Goal: Transaction & Acquisition: Purchase product/service

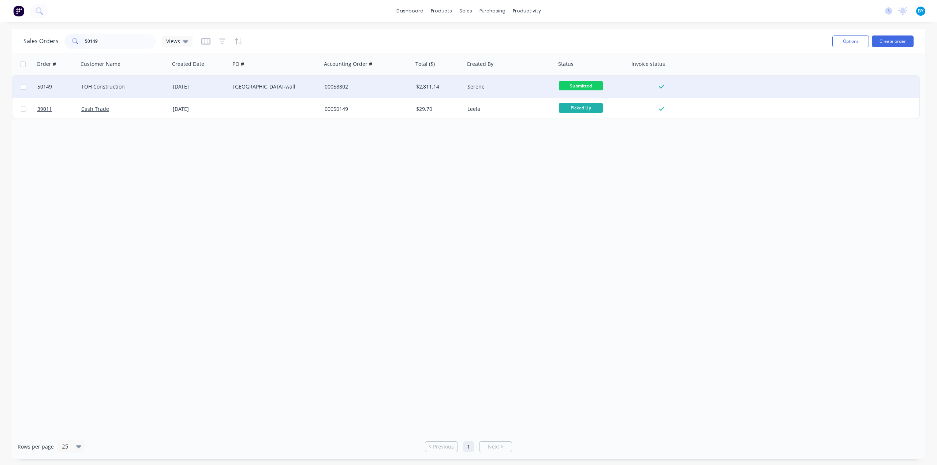
type input "50149"
click at [142, 88] on div "TOH Construction" at bounding box center [121, 86] width 81 height 7
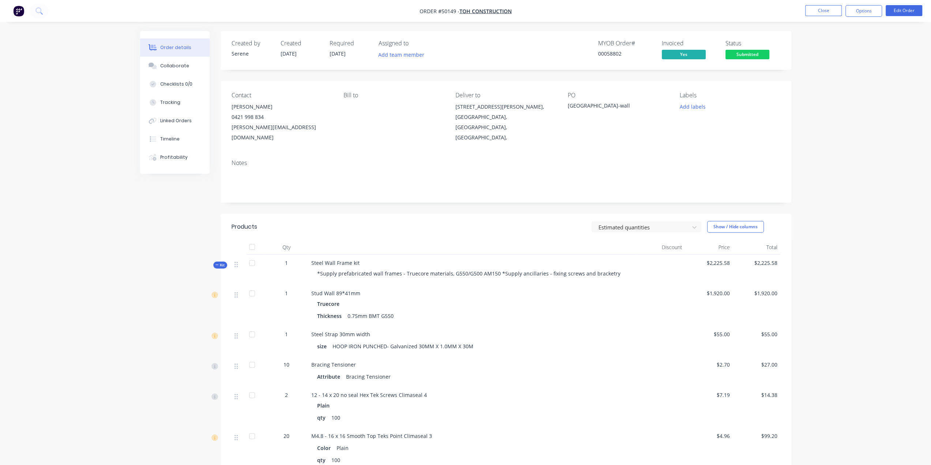
drag, startPoint x: 278, startPoint y: 52, endPoint x: 310, endPoint y: 49, distance: 31.6
click at [310, 49] on div "Created by Serene Created 08/10/25 Required 08/10/25 Assigned to Add team member" at bounding box center [342, 50] width 220 height 21
click at [322, 55] on div "Created by Serene Created 08/10/25 Required 08/10/25 Assigned to Add team member" at bounding box center [342, 50] width 220 height 21
click at [19, 9] on img "button" at bounding box center [18, 10] width 11 height 11
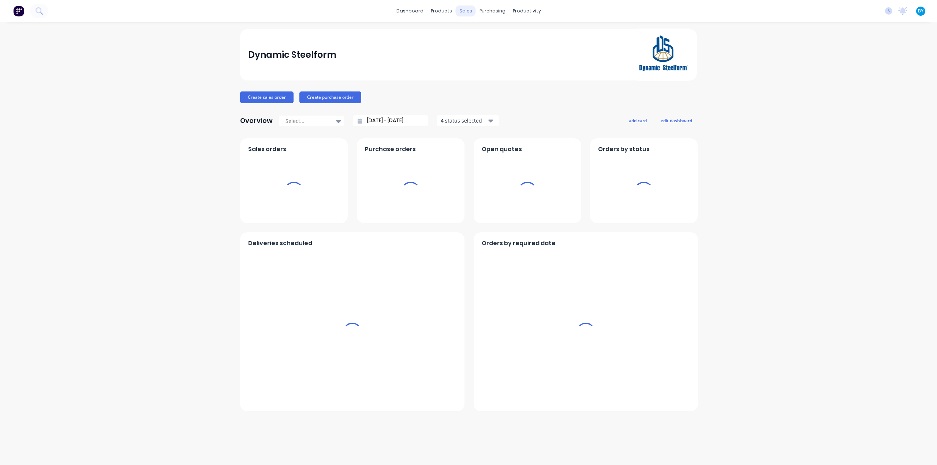
click at [464, 11] on div "sales" at bounding box center [466, 10] width 20 height 11
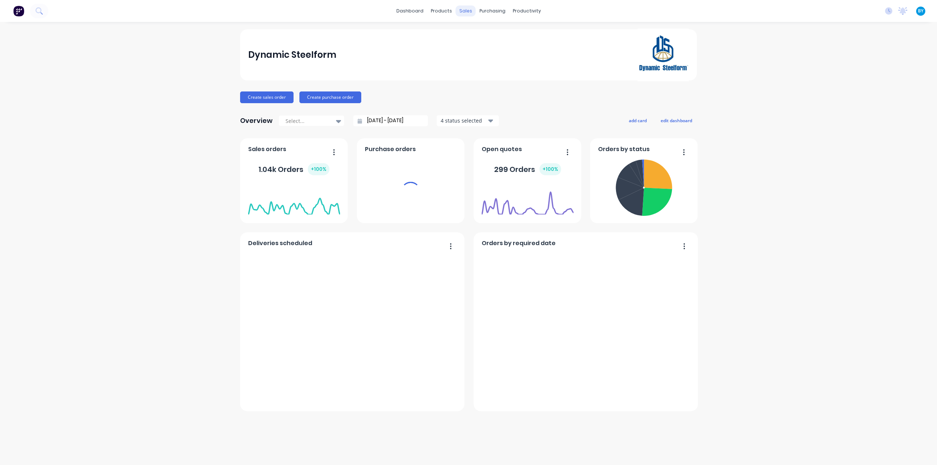
click at [465, 10] on div "sales" at bounding box center [466, 10] width 20 height 11
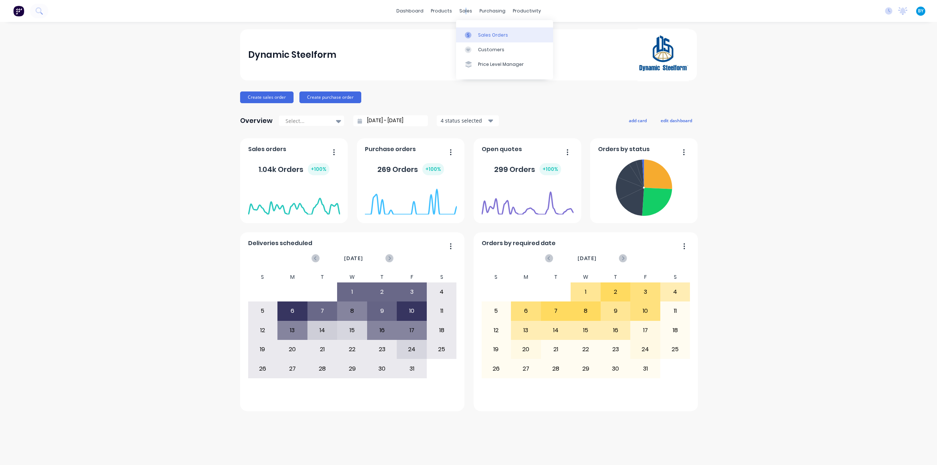
click at [473, 34] on div at bounding box center [470, 35] width 11 height 7
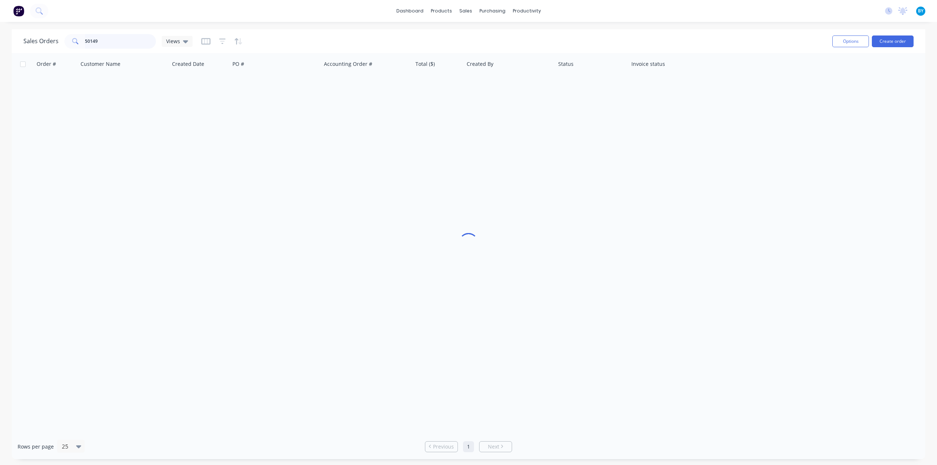
drag, startPoint x: 109, startPoint y: 41, endPoint x: 0, endPoint y: 37, distance: 109.1
click at [0, 37] on div "Sales Orders 50149 Views Options Create order Order # Customer Name Created Dat…" at bounding box center [468, 244] width 937 height 430
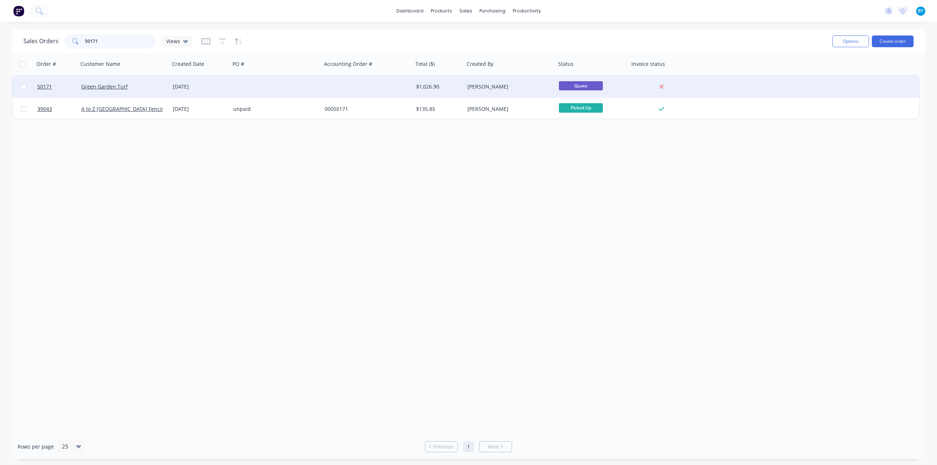
type input "50171"
click at [287, 87] on div at bounding box center [275, 87] width 91 height 22
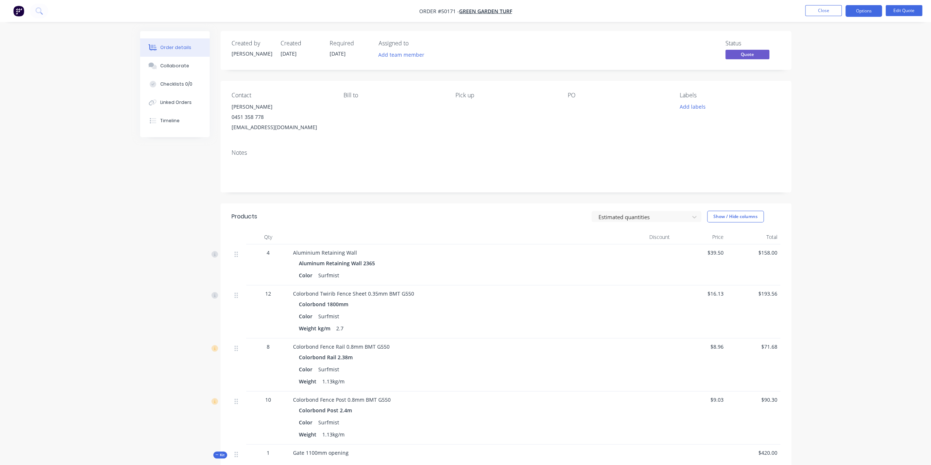
drag, startPoint x: 393, startPoint y: 149, endPoint x: 400, endPoint y: 151, distance: 6.6
click at [395, 147] on div "Notes" at bounding box center [506, 167] width 571 height 49
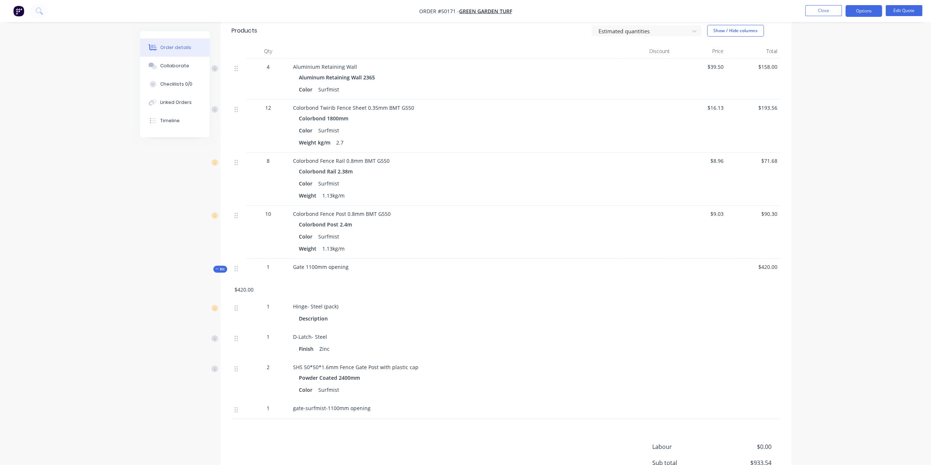
scroll to position [253, 0]
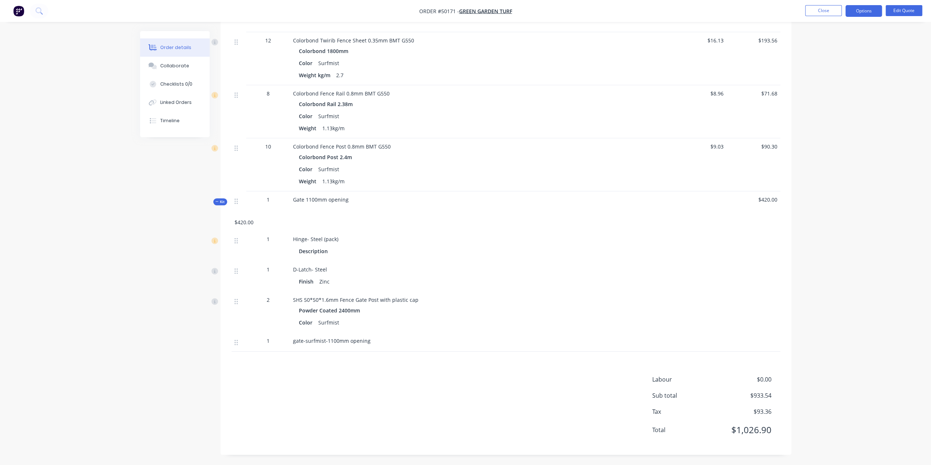
click at [432, 215] on div "Kit 1 Gate 1100mm opening $420.00 $420.00" at bounding box center [506, 211] width 549 height 40
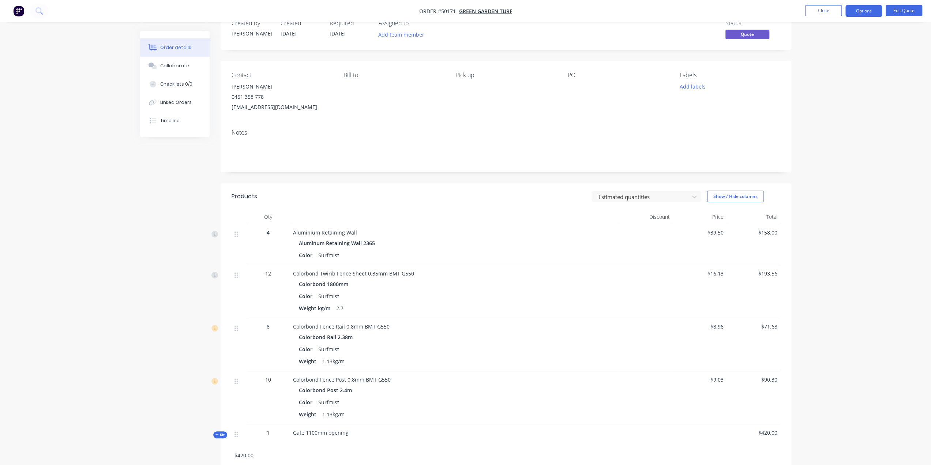
scroll to position [0, 0]
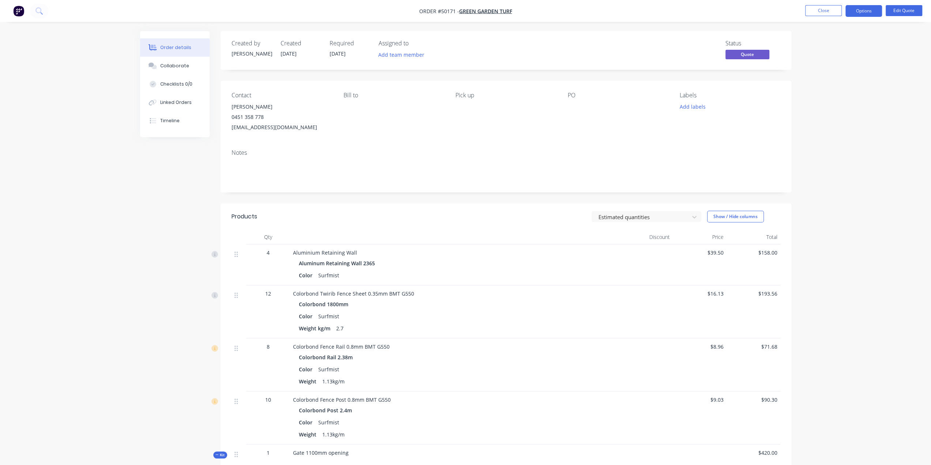
click at [71, 175] on div "Order details Collaborate Checklists 0/0 Linked Orders Timeline Order details C…" at bounding box center [465, 359] width 931 height 719
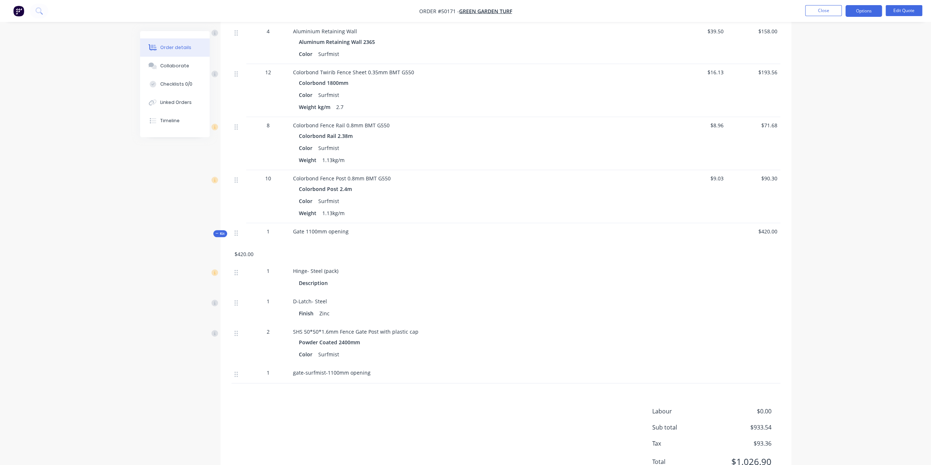
scroll to position [253, 0]
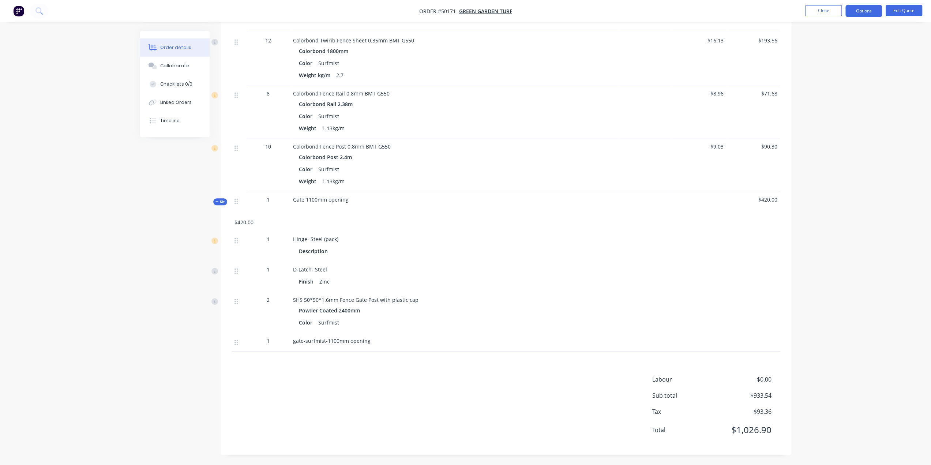
click at [856, 398] on div "Order details Collaborate Checklists 0/0 Linked Orders Timeline Order details C…" at bounding box center [465, 106] width 931 height 719
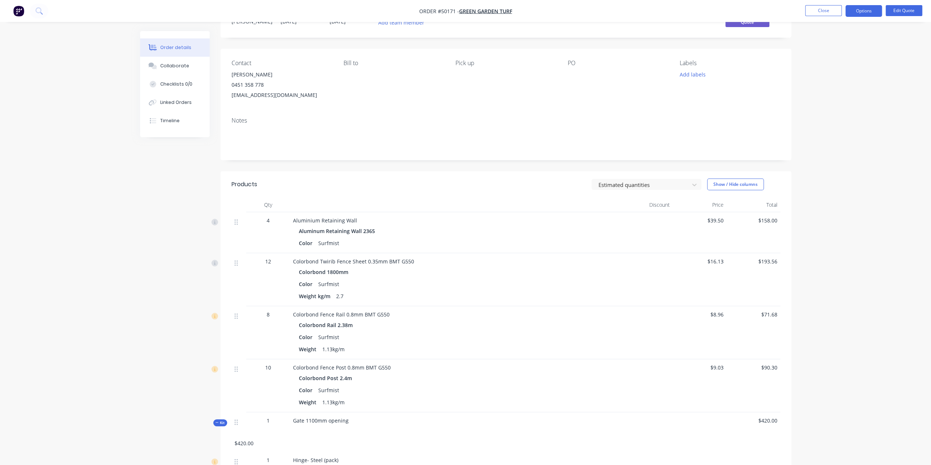
scroll to position [0, 0]
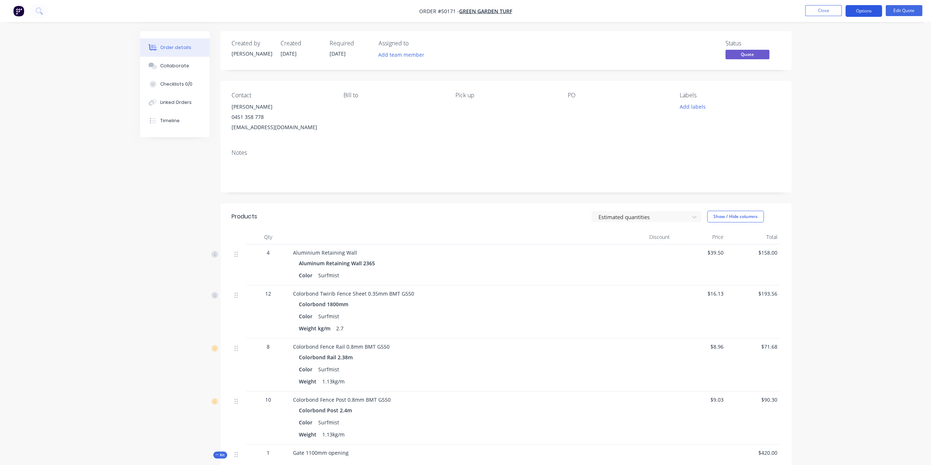
click at [861, 12] on button "Options" at bounding box center [864, 11] width 37 height 12
click at [834, 42] on div "Quote" at bounding box center [841, 44] width 67 height 11
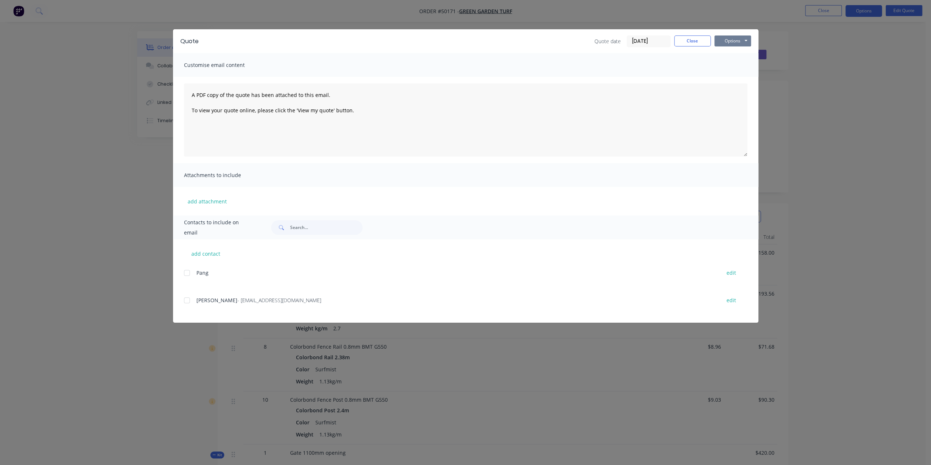
click at [733, 40] on button "Options" at bounding box center [733, 40] width 37 height 11
click at [728, 64] on button "Print" at bounding box center [738, 66] width 47 height 12
drag, startPoint x: 267, startPoint y: 301, endPoint x: 216, endPoint y: 301, distance: 51.6
click at [216, 301] on div "Vivian - 494736661@qq.com" at bounding box center [454, 300] width 517 height 8
copy span "494736661@qq.com"
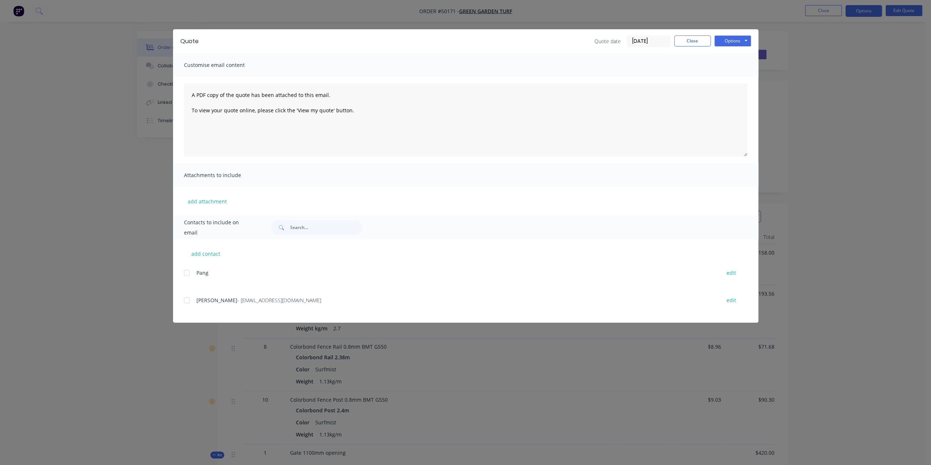
click at [55, 68] on div "Quote Quote date 09/10/25 Close Options Preview Print Email Customise email con…" at bounding box center [465, 232] width 931 height 465
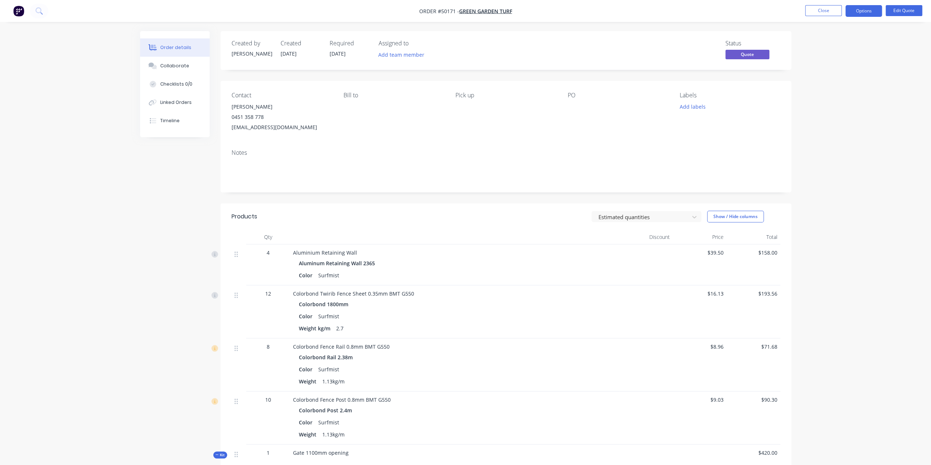
click at [15, 10] on img "button" at bounding box center [18, 10] width 11 height 11
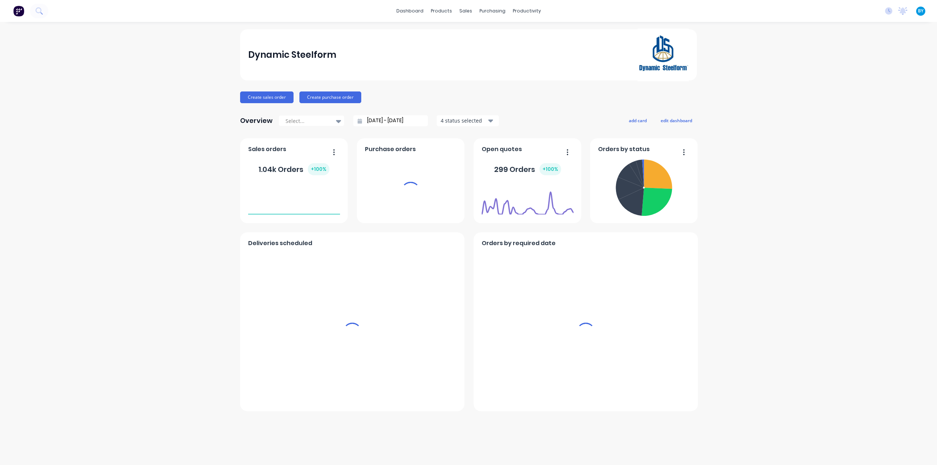
click at [465, 12] on div "sales" at bounding box center [466, 10] width 20 height 11
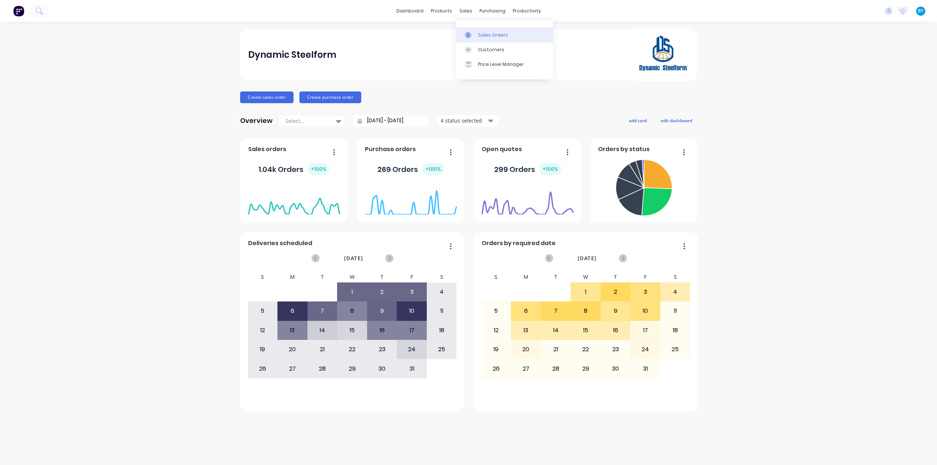
click at [480, 33] on div "Sales Orders" at bounding box center [493, 35] width 30 height 7
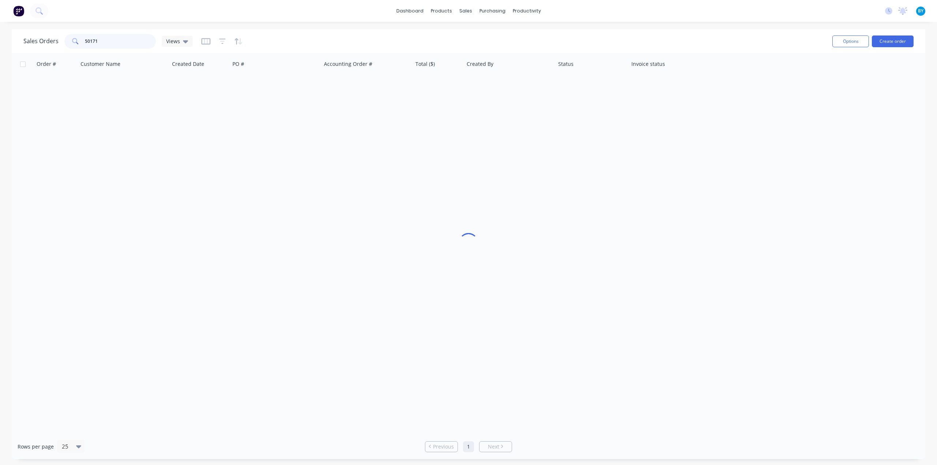
drag, startPoint x: 102, startPoint y: 45, endPoint x: 74, endPoint y: 42, distance: 27.6
click at [74, 42] on div "50171" at bounding box center [109, 41] width 91 height 15
type input "484383551"
click at [68, 120] on div at bounding box center [468, 243] width 913 height 381
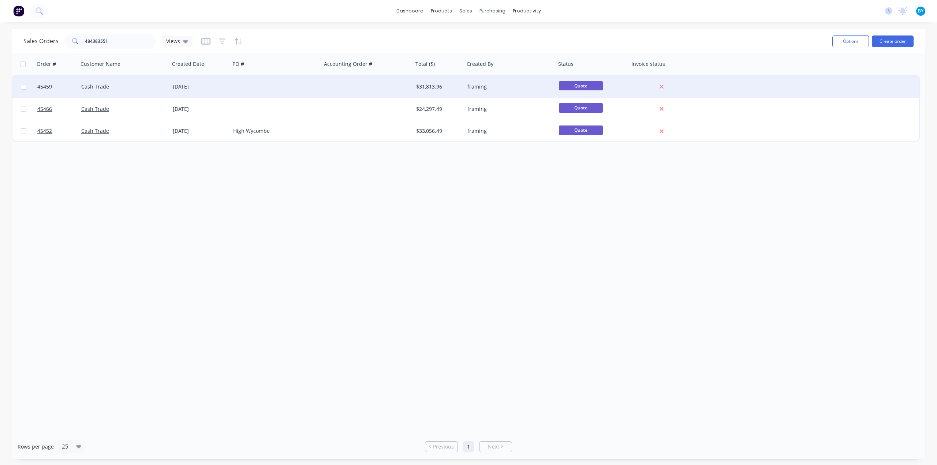
click at [278, 90] on div at bounding box center [275, 87] width 91 height 22
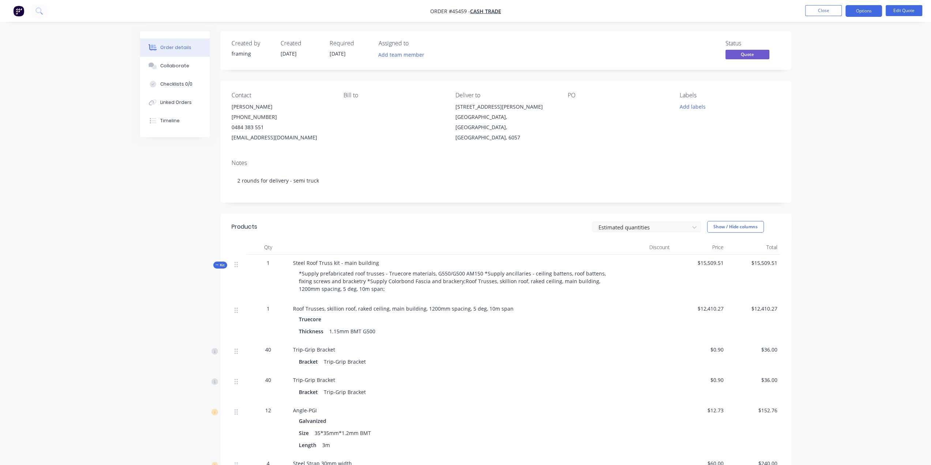
drag, startPoint x: 200, startPoint y: 168, endPoint x: 206, endPoint y: 174, distance: 8.8
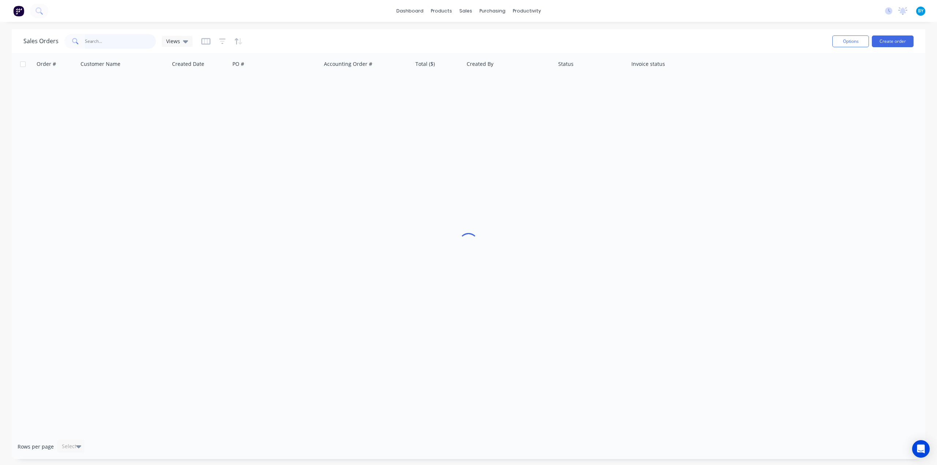
click at [110, 43] on input "text" at bounding box center [120, 41] width 71 height 15
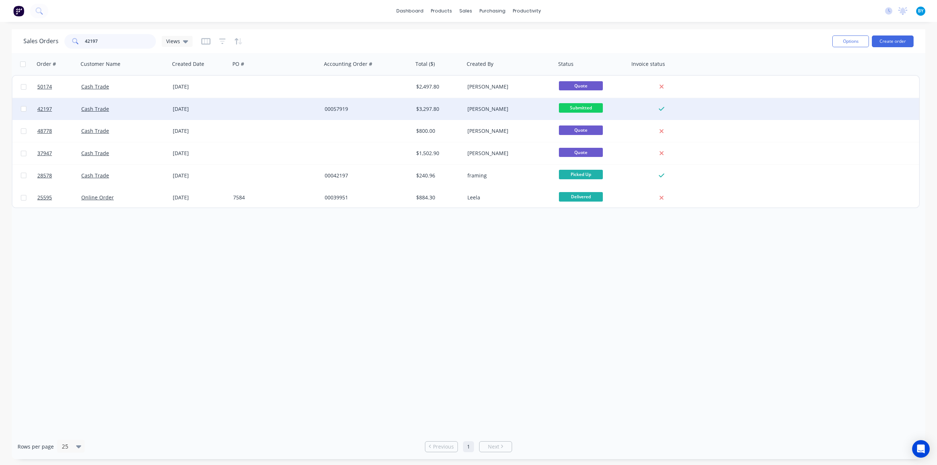
type input "42197"
click at [140, 108] on div "Cash Trade" at bounding box center [121, 108] width 81 height 7
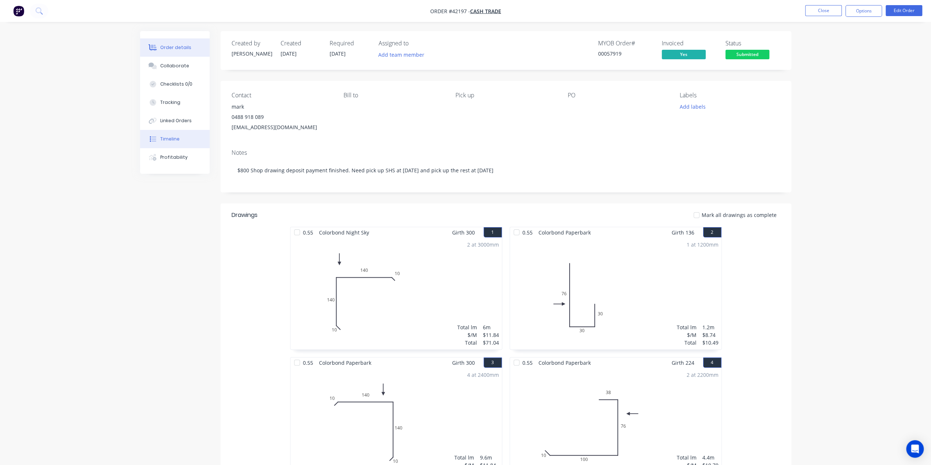
click at [181, 140] on button "Timeline" at bounding box center [175, 139] width 70 height 18
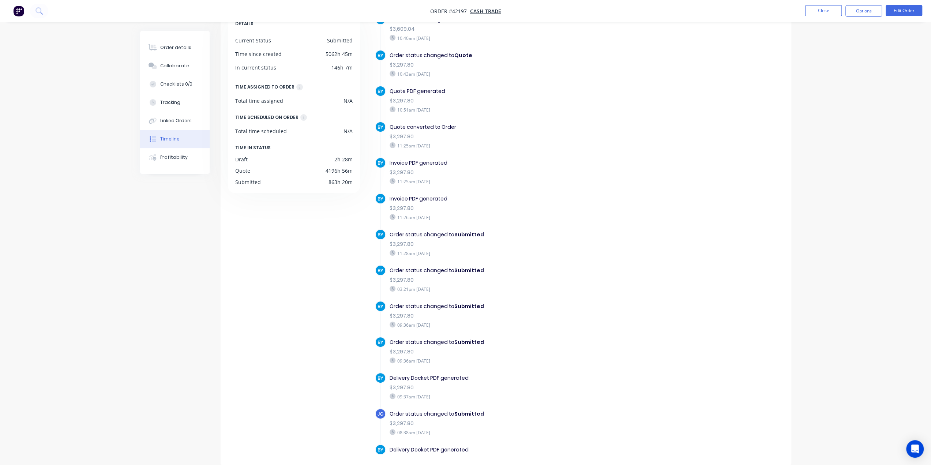
scroll to position [781, 0]
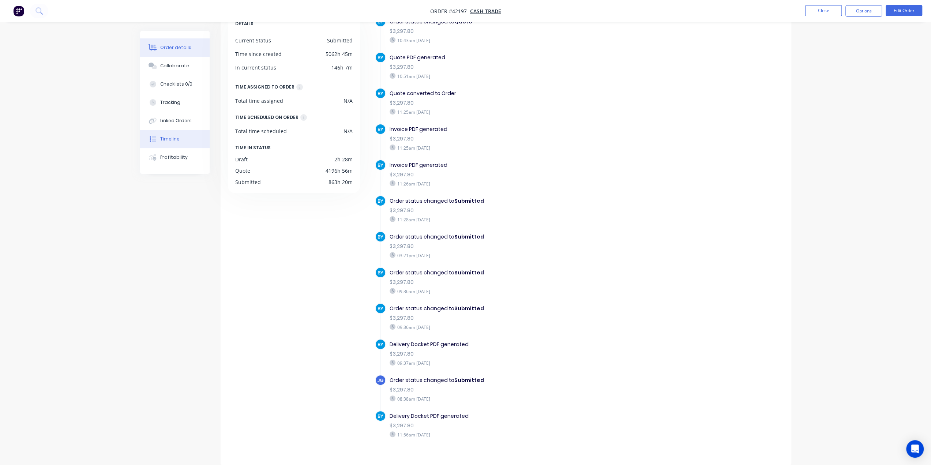
click at [176, 41] on button "Order details" at bounding box center [175, 47] width 70 height 18
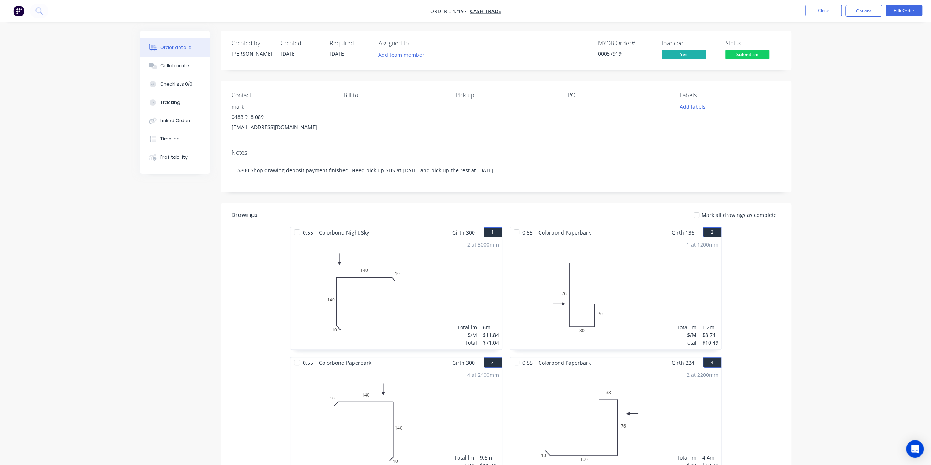
click at [868, 12] on button "Options" at bounding box center [864, 11] width 37 height 12
click at [850, 87] on div "Work Order" at bounding box center [841, 88] width 67 height 11
click at [820, 87] on div "Custom" at bounding box center [841, 88] width 67 height 11
click at [824, 74] on div "Without pricing" at bounding box center [841, 73] width 67 height 11
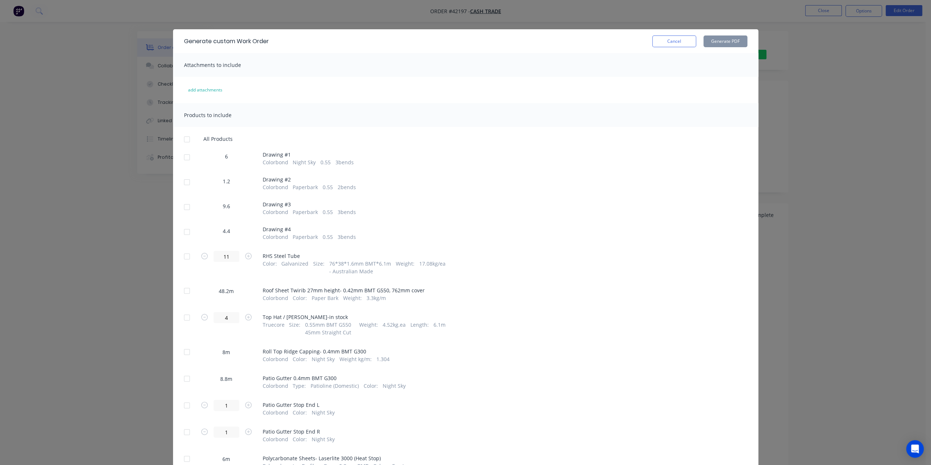
click at [182, 155] on div at bounding box center [187, 157] width 15 height 15
click at [185, 179] on div at bounding box center [187, 182] width 15 height 15
drag, startPoint x: 184, startPoint y: 202, endPoint x: 183, endPoint y: 206, distance: 4.1
click at [184, 203] on div at bounding box center [187, 207] width 15 height 15
drag, startPoint x: 771, startPoint y: 116, endPoint x: 781, endPoint y: 115, distance: 10.3
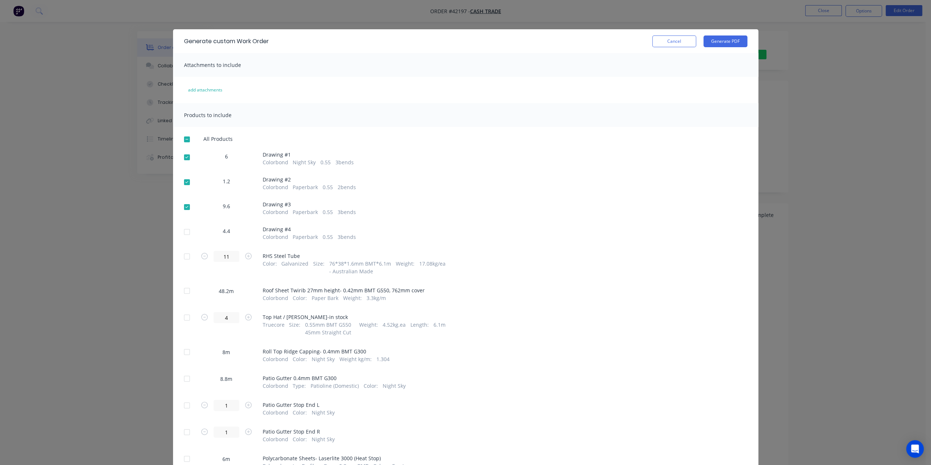
click at [771, 116] on div "Generate custom Work Order Cancel Generate PDF Attachments to include add attac…" at bounding box center [465, 232] width 931 height 465
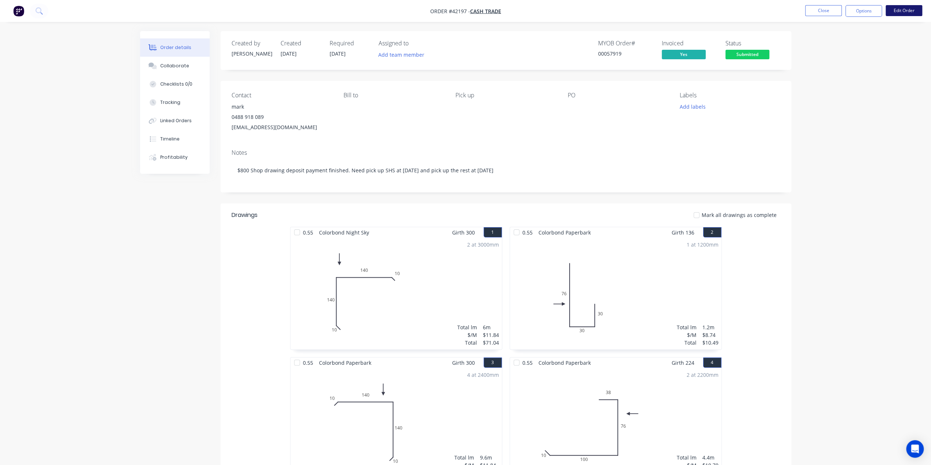
click at [904, 9] on button "Edit Order" at bounding box center [904, 10] width 37 height 11
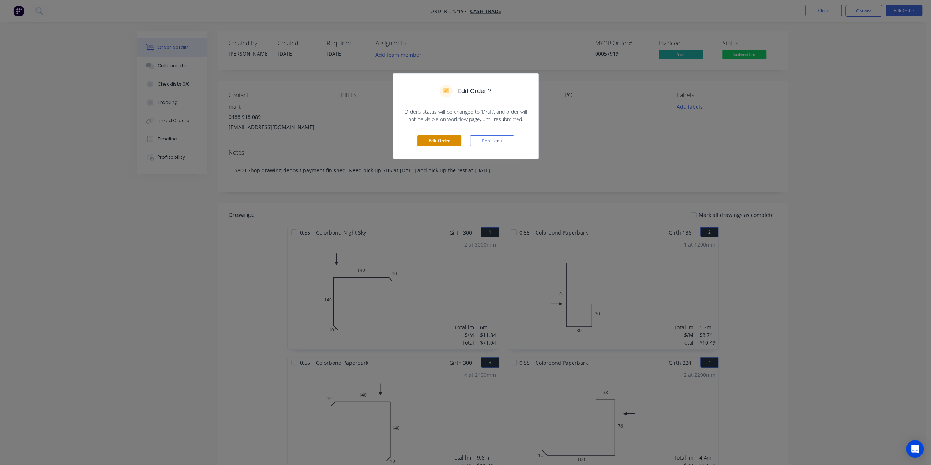
click at [436, 143] on button "Edit Order" at bounding box center [439, 140] width 44 height 11
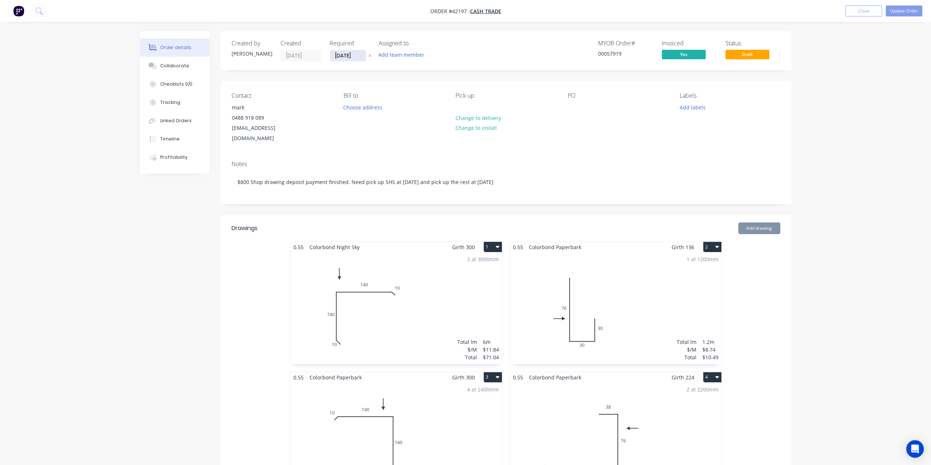
click at [336, 57] on input "[DATE]" at bounding box center [348, 55] width 36 height 11
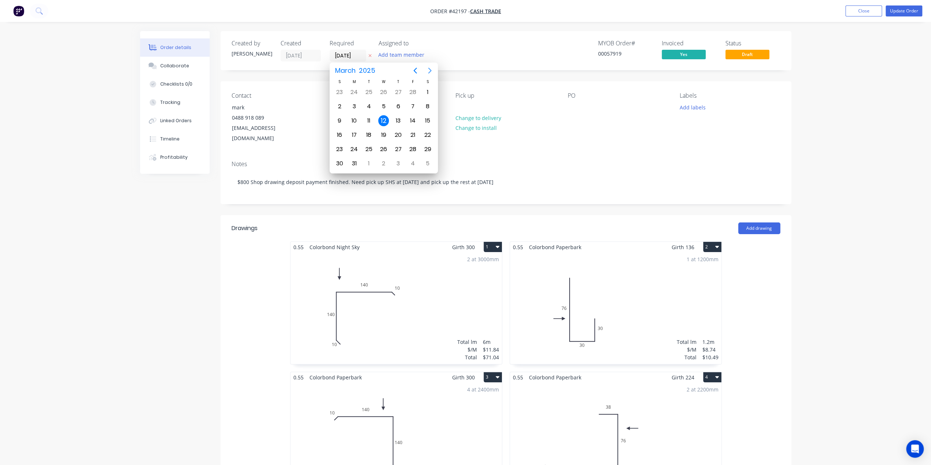
click at [430, 69] on icon "Next page" at bounding box center [430, 70] width 9 height 9
click at [430, 70] on icon "Next page" at bounding box center [429, 71] width 3 height 6
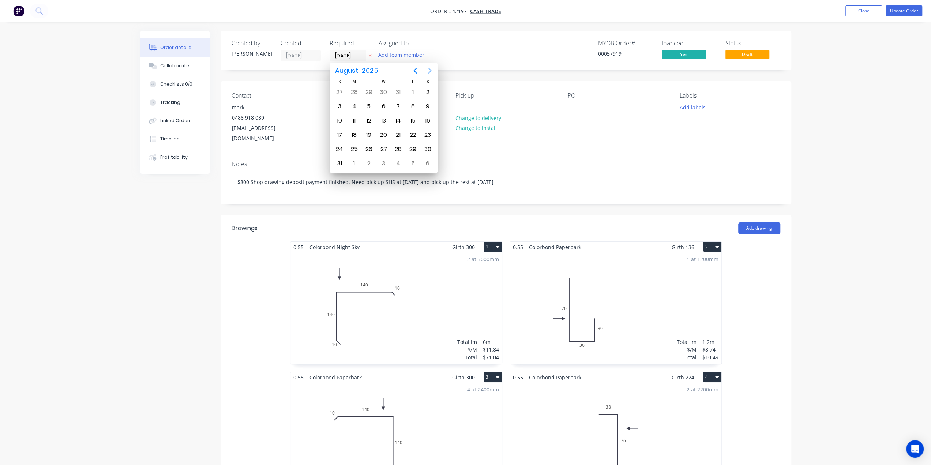
click at [430, 70] on icon "Next page" at bounding box center [429, 71] width 3 height 6
click at [397, 121] on div "16" at bounding box center [398, 120] width 11 height 11
type input "[DATE]"
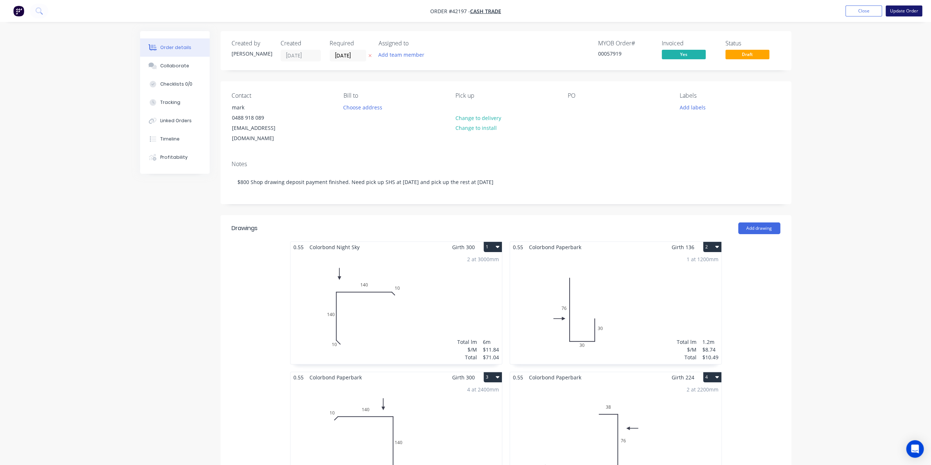
click at [902, 11] on button "Update Order" at bounding box center [904, 10] width 37 height 11
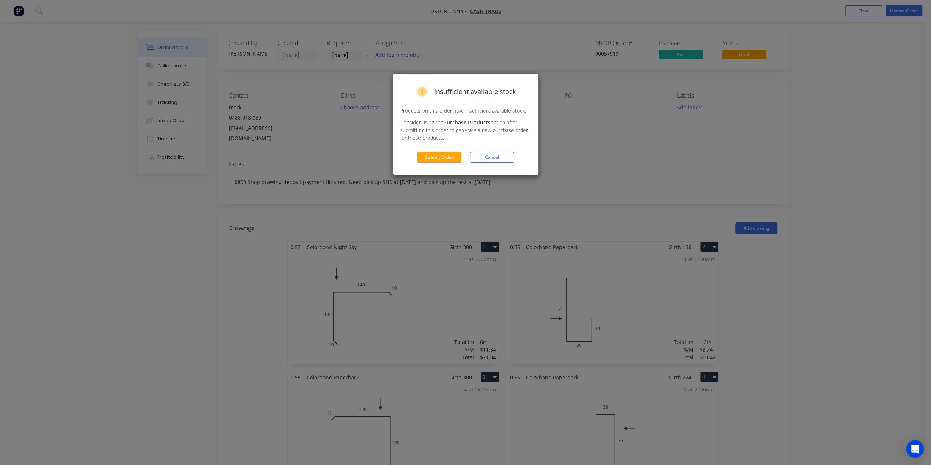
click at [438, 163] on div "Insufficient available stock Products on this order have insufficient available…" at bounding box center [466, 124] width 146 height 101
click at [442, 154] on button "Submit Order" at bounding box center [439, 157] width 44 height 11
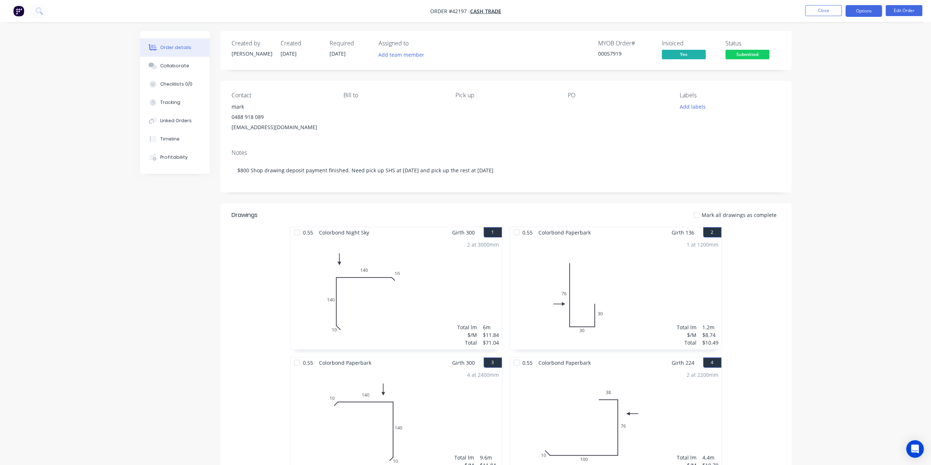
click at [861, 14] on button "Options" at bounding box center [864, 11] width 37 height 12
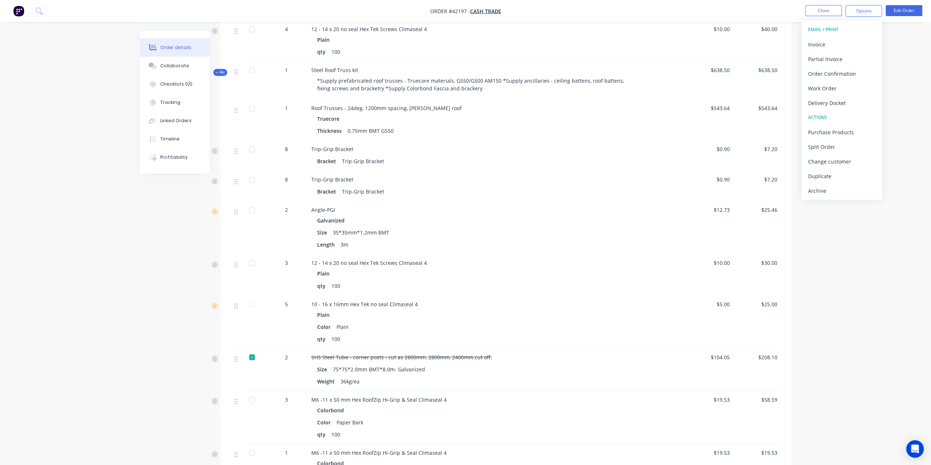
scroll to position [1052, 0]
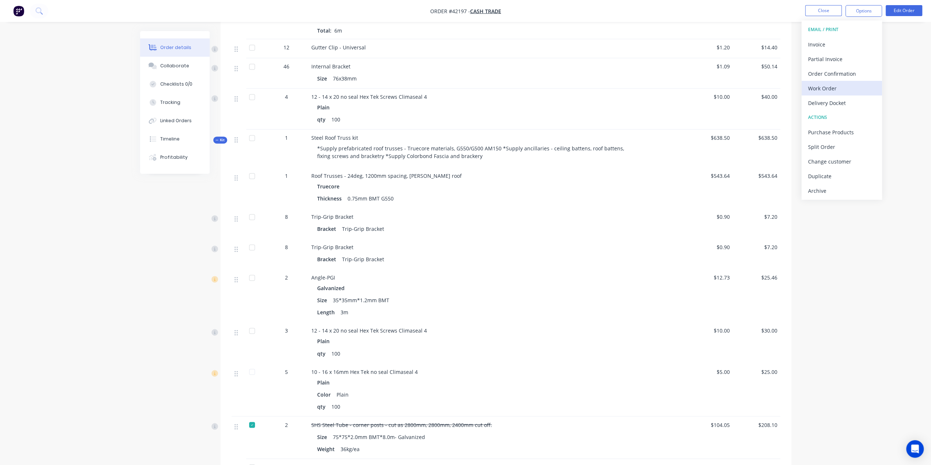
click at [830, 87] on div "Work Order" at bounding box center [841, 88] width 67 height 11
click at [815, 88] on div "Custom" at bounding box center [841, 88] width 67 height 11
click at [822, 73] on div "Without pricing" at bounding box center [841, 73] width 67 height 11
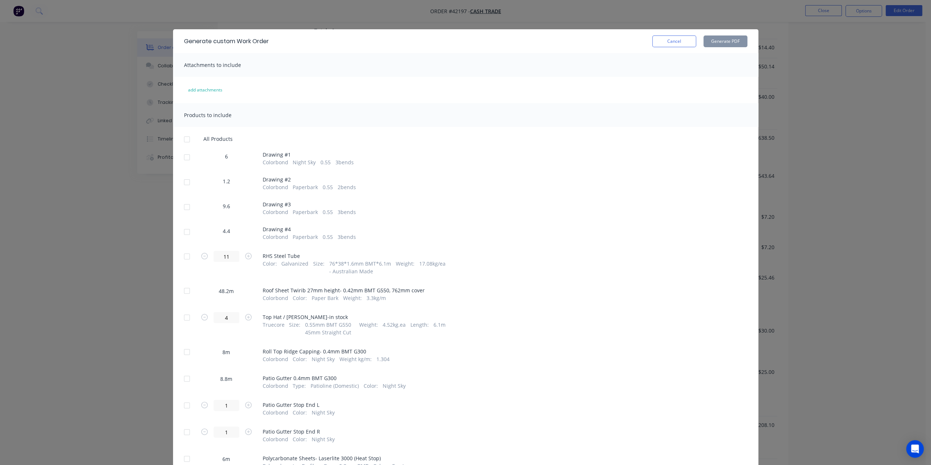
click at [184, 158] on div at bounding box center [187, 157] width 15 height 15
click at [185, 186] on div at bounding box center [187, 182] width 15 height 15
click at [184, 209] on div at bounding box center [187, 207] width 15 height 15
click at [182, 232] on div at bounding box center [187, 232] width 15 height 15
click at [720, 42] on button "Generate PDF" at bounding box center [726, 41] width 44 height 12
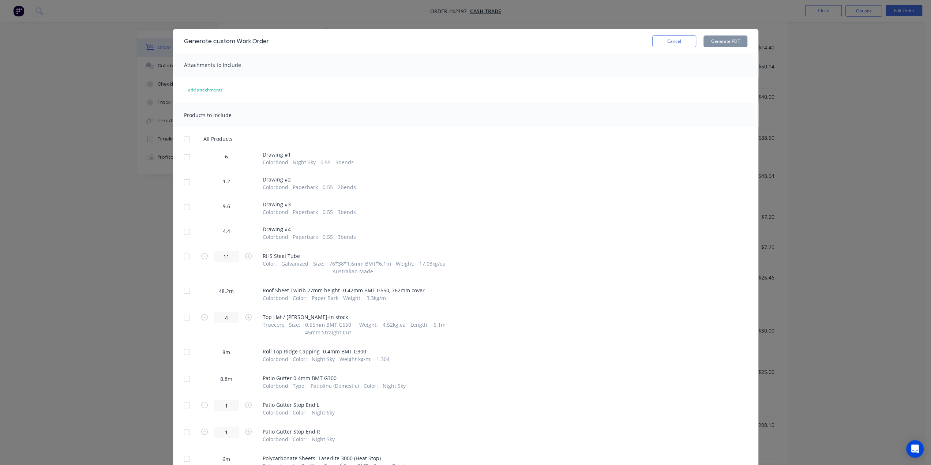
click at [184, 291] on div at bounding box center [187, 291] width 15 height 15
click at [713, 42] on button "Generate PDF" at bounding box center [726, 41] width 44 height 12
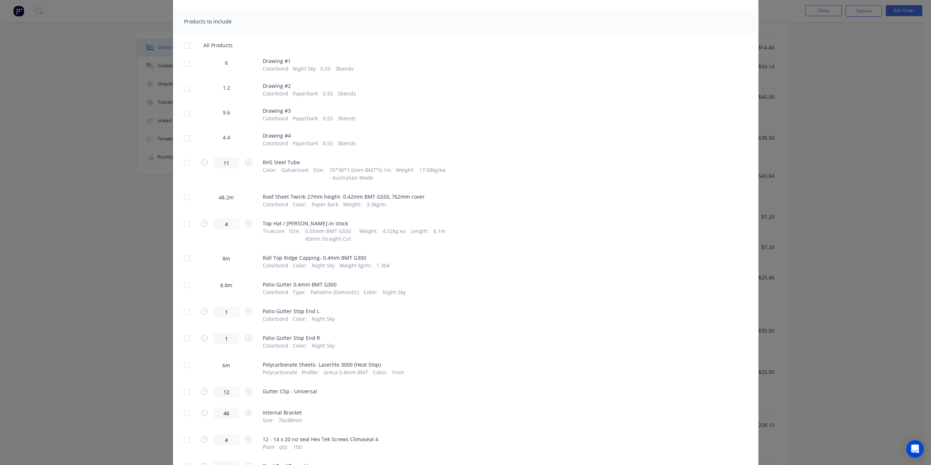
scroll to position [97, 0]
click at [181, 254] on div at bounding box center [187, 254] width 15 height 15
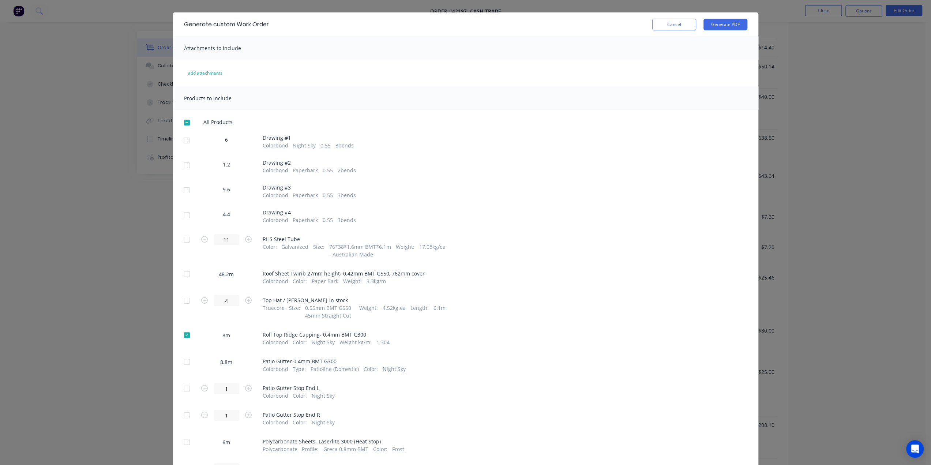
scroll to position [12, 0]
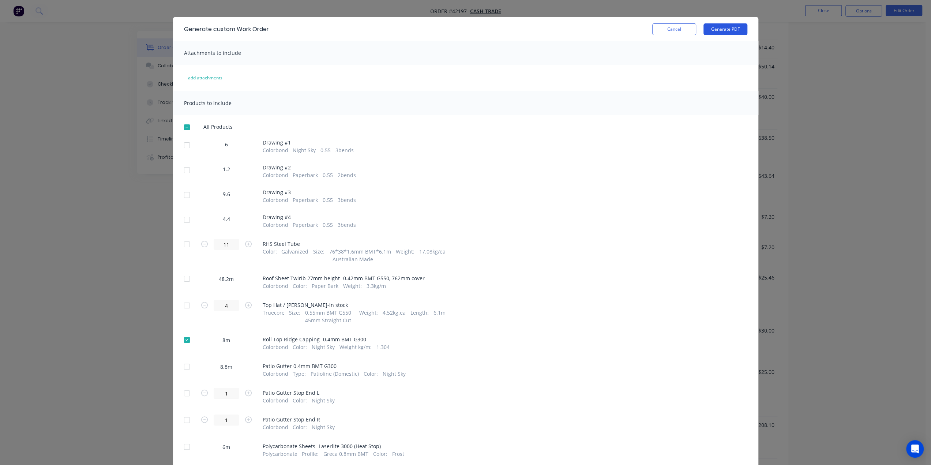
click at [718, 29] on button "Generate PDF" at bounding box center [726, 29] width 44 height 12
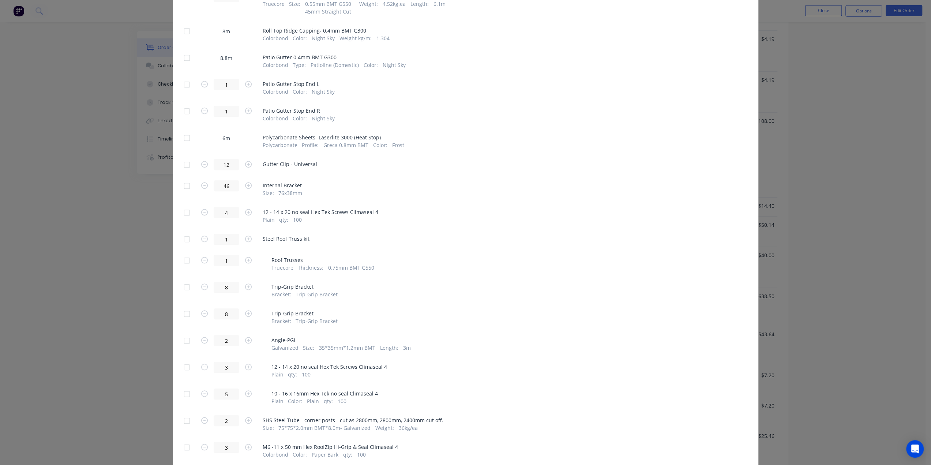
scroll to position [316, 0]
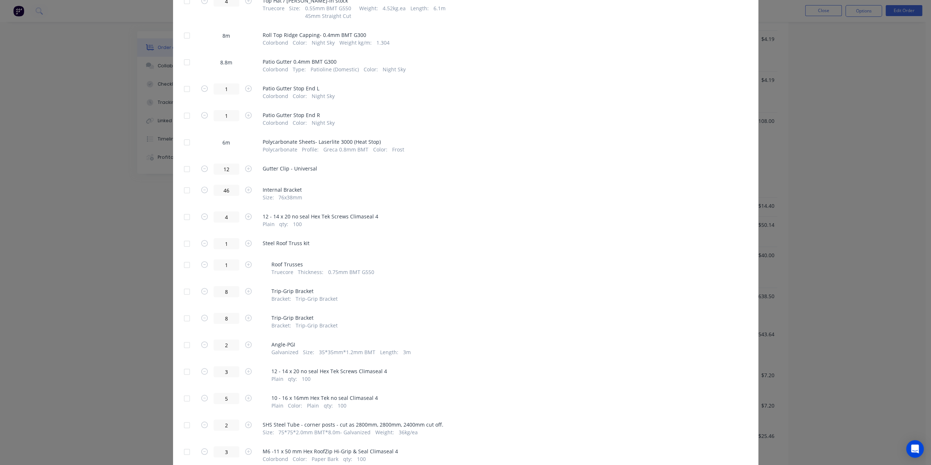
click at [836, 199] on div "Generate custom Work Order Cancel Generate PDF Attachments to include add attac…" at bounding box center [465, 232] width 931 height 465
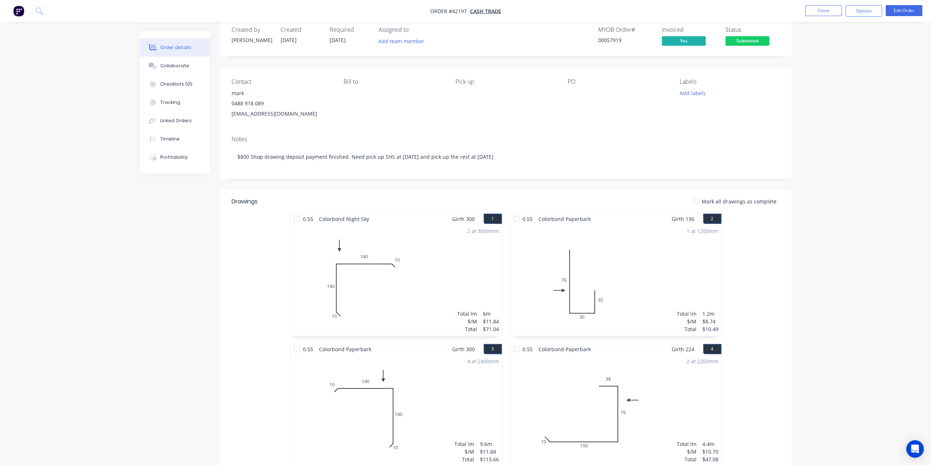
scroll to position [0, 0]
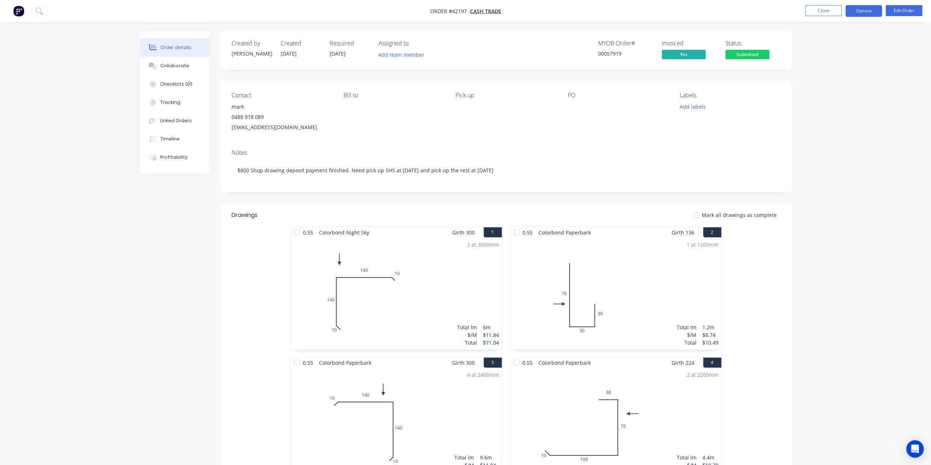
click at [869, 9] on button "Options" at bounding box center [864, 11] width 37 height 12
click at [823, 129] on div "Purchase Products" at bounding box center [841, 132] width 67 height 11
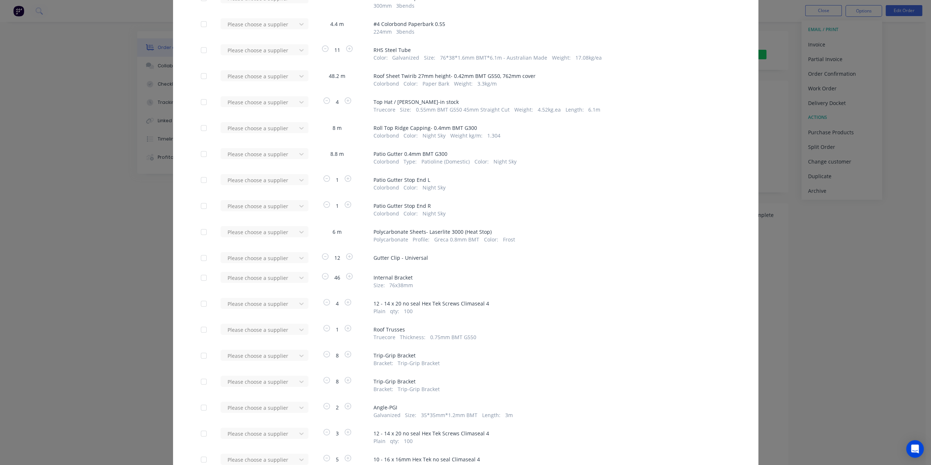
scroll to position [97, 0]
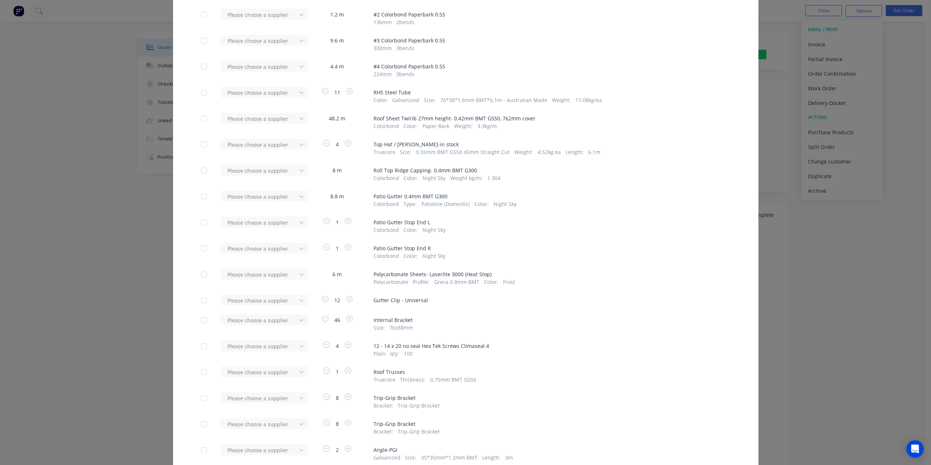
click at [199, 198] on div at bounding box center [203, 196] width 15 height 15
click at [264, 196] on div at bounding box center [260, 196] width 66 height 9
click at [186, 194] on div "Apply to all Please choose a supplier 6 m # 1 Colorbond Night Sky 0.55 300 mm 3…" at bounding box center [465, 326] width 585 height 726
click at [201, 224] on div at bounding box center [203, 222] width 15 height 15
click at [201, 251] on div at bounding box center [203, 248] width 15 height 15
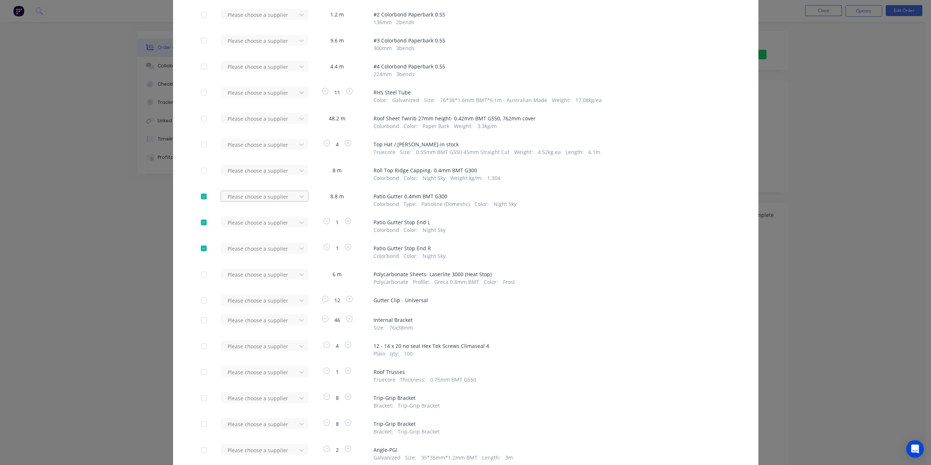
click at [249, 195] on div at bounding box center [260, 196] width 66 height 9
click at [246, 240] on div "Stramit Building Products" at bounding box center [265, 237] width 88 height 14
click at [241, 222] on div at bounding box center [260, 222] width 66 height 9
click at [247, 262] on div "Stramit Building Products" at bounding box center [265, 263] width 88 height 14
click at [242, 247] on div at bounding box center [260, 248] width 66 height 9
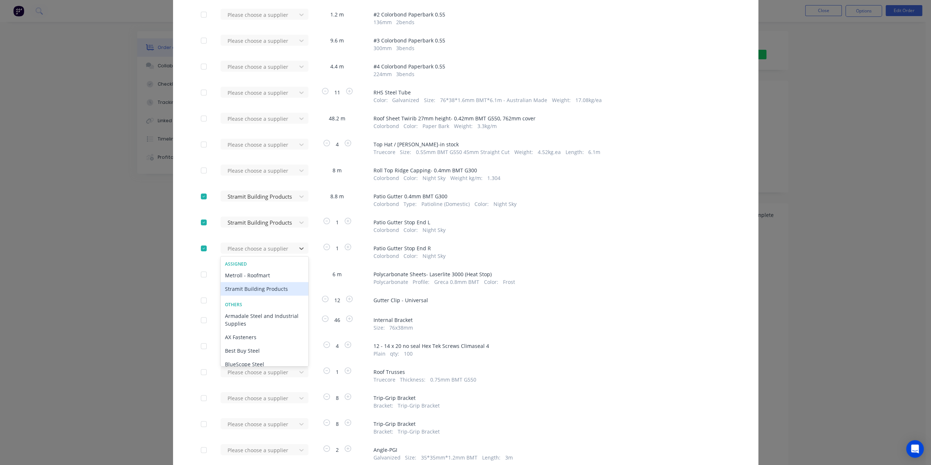
click at [241, 286] on div "Stramit Building Products" at bounding box center [265, 289] width 88 height 14
click at [655, 229] on div "Colorbond Color : Night Sky" at bounding box center [552, 230] width 357 height 8
click at [265, 278] on div at bounding box center [260, 274] width 66 height 9
click at [265, 276] on div at bounding box center [260, 274] width 66 height 9
click at [359, 248] on div "1" at bounding box center [337, 252] width 55 height 16
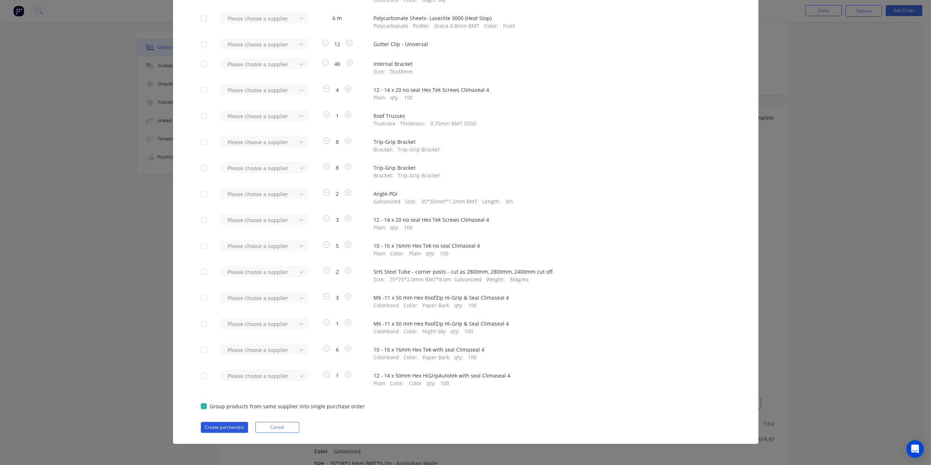
click at [222, 426] on button "Create purchase(s)" at bounding box center [224, 427] width 47 height 11
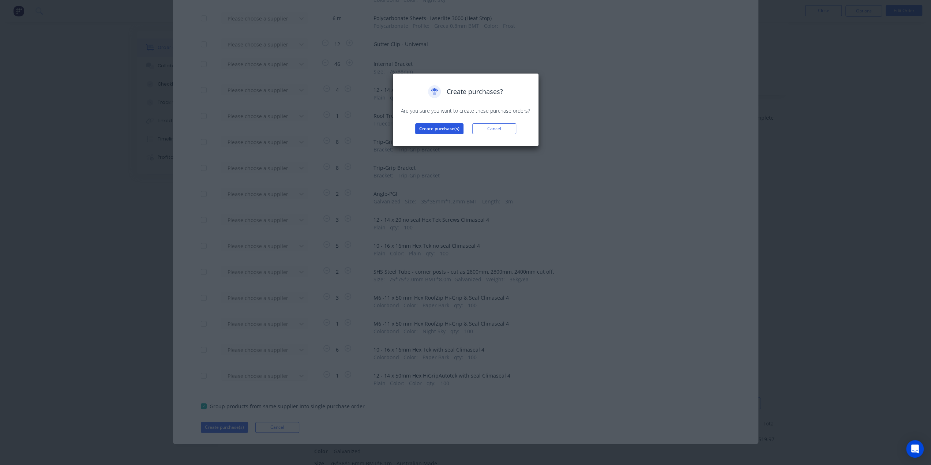
click at [450, 130] on button "Create purchase(s)" at bounding box center [439, 128] width 48 height 11
click at [447, 142] on button "View purchase(s)" at bounding box center [439, 140] width 44 height 11
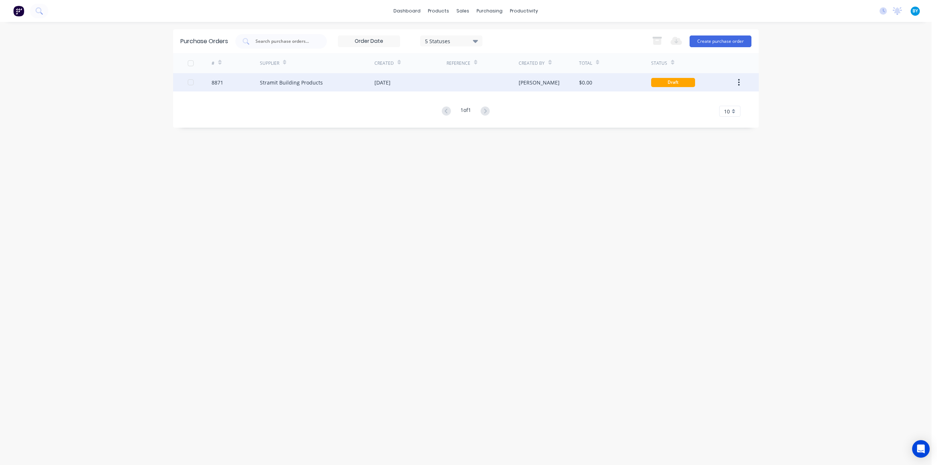
click at [621, 80] on div "$0.00" at bounding box center [615, 82] width 72 height 18
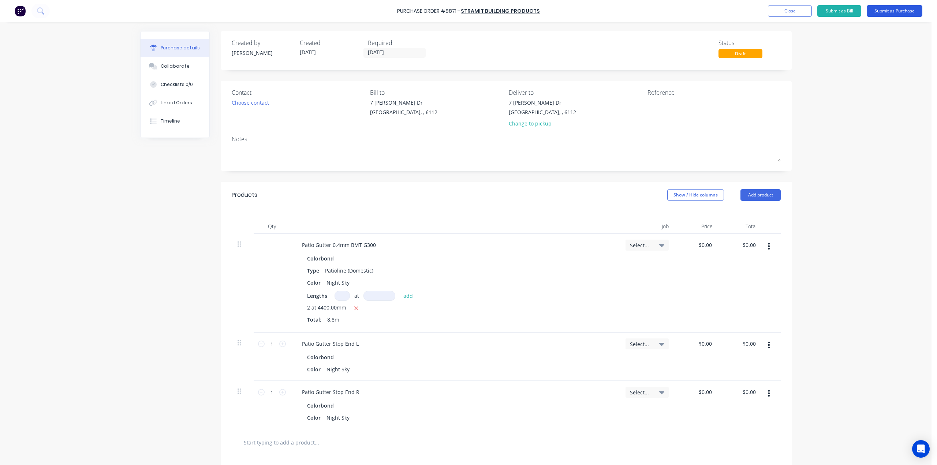
click at [890, 10] on button "Submit as Purchase" at bounding box center [894, 11] width 56 height 12
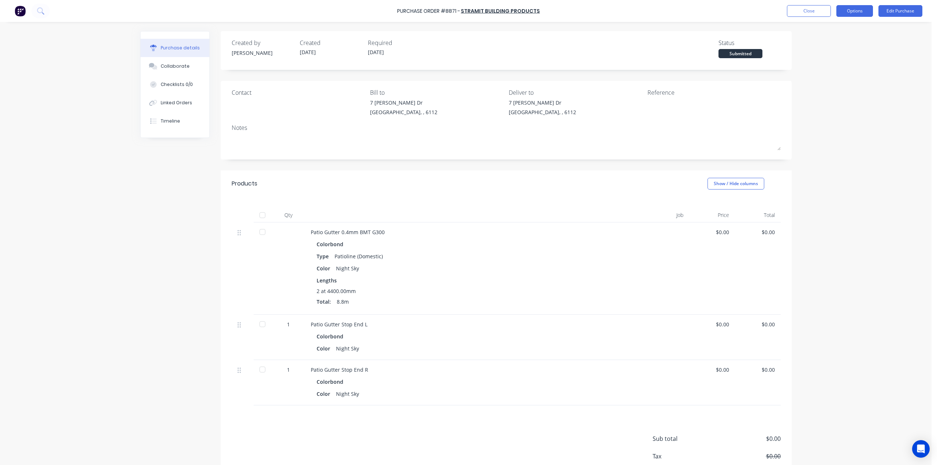
click at [856, 11] on button "Options" at bounding box center [854, 11] width 37 height 12
click at [832, 27] on div "Print / Email" at bounding box center [838, 30] width 56 height 11
click at [831, 59] on div "Without pricing" at bounding box center [838, 59] width 56 height 11
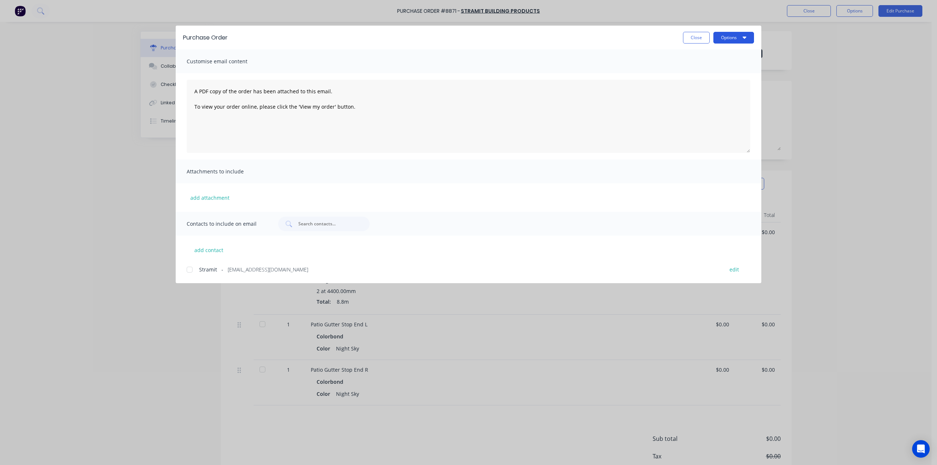
click at [729, 37] on button "Options" at bounding box center [733, 38] width 41 height 12
click at [714, 75] on div "Print" at bounding box center [719, 70] width 56 height 11
click at [136, 198] on div "Purchase Order Close Options Customise email content A PDF copy of the order ha…" at bounding box center [468, 232] width 937 height 465
drag, startPoint x: 146, startPoint y: 176, endPoint x: 503, endPoint y: 100, distance: 365.1
click at [149, 175] on div "Purchase Order Close Options Customise email content A PDF copy of the order ha…" at bounding box center [468, 232] width 937 height 465
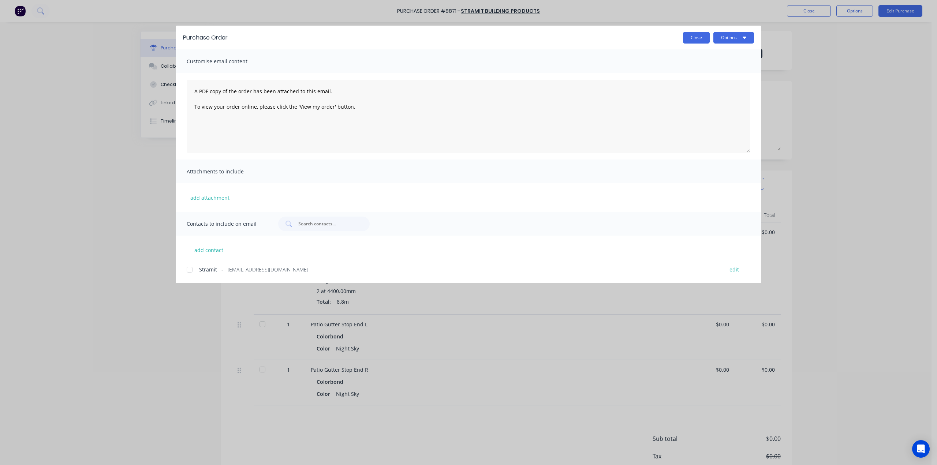
click at [706, 36] on button "Close" at bounding box center [696, 38] width 27 height 12
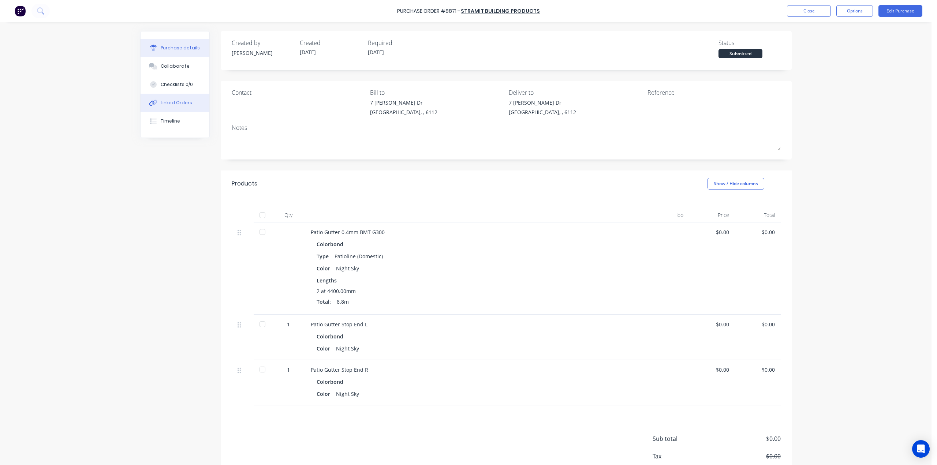
click at [181, 104] on div "Linked Orders" at bounding box center [176, 103] width 31 height 7
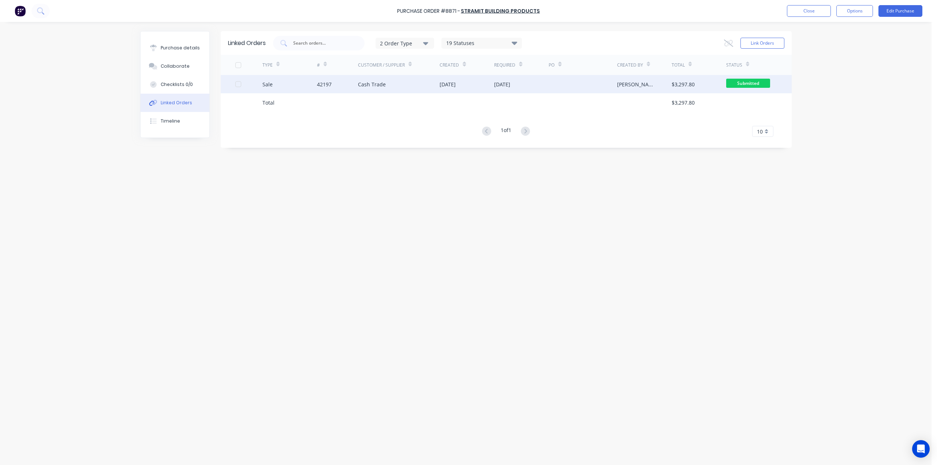
click at [469, 85] on div "[DATE]" at bounding box center [466, 84] width 55 height 18
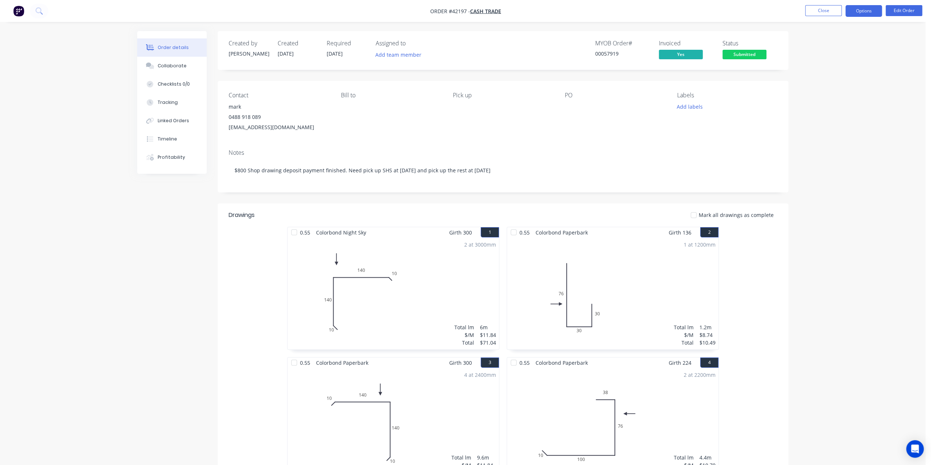
click at [870, 8] on button "Options" at bounding box center [864, 11] width 37 height 12
click at [835, 131] on div "Purchase Products" at bounding box center [841, 132] width 67 height 11
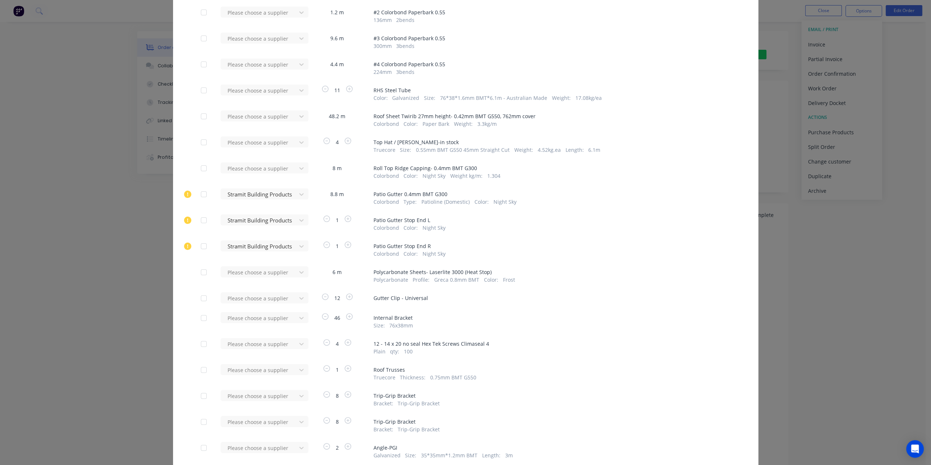
scroll to position [171, 0]
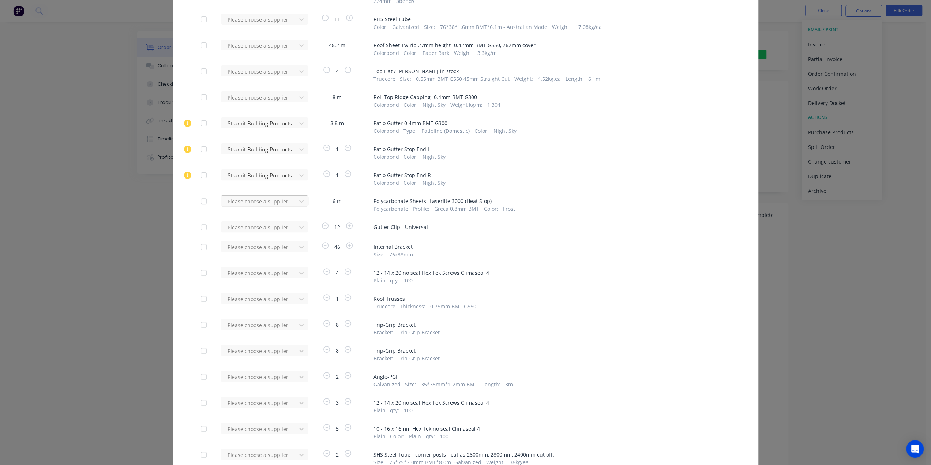
click at [273, 199] on div at bounding box center [260, 201] width 66 height 9
click at [254, 225] on div "Laserlite Building Products" at bounding box center [265, 228] width 88 height 14
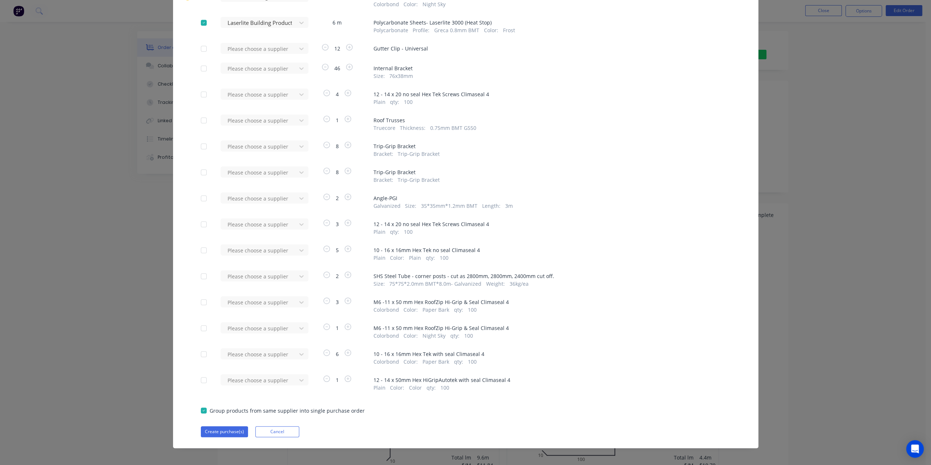
scroll to position [353, 0]
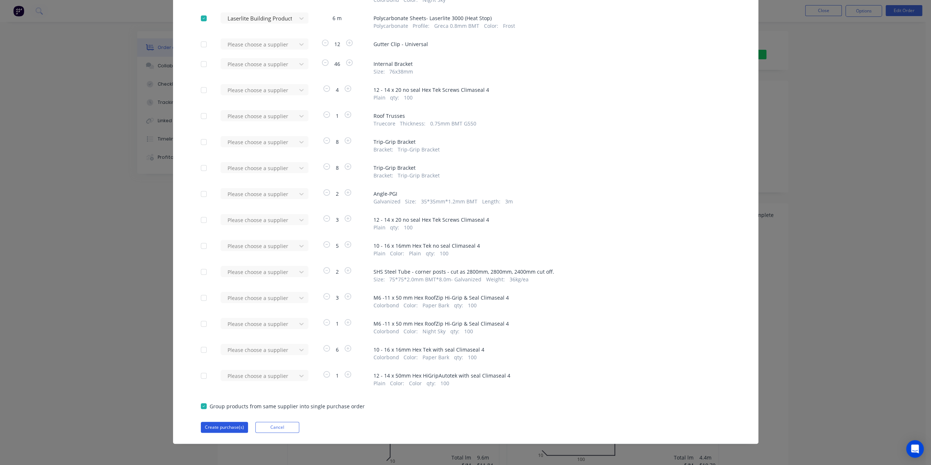
click at [219, 428] on button "Create purchase(s)" at bounding box center [224, 427] width 47 height 11
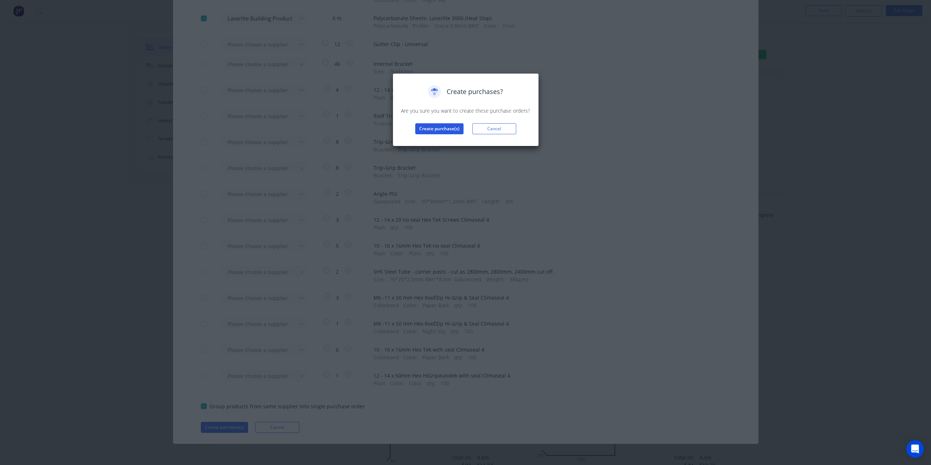
click at [427, 129] on button "Create purchase(s)" at bounding box center [439, 128] width 48 height 11
click at [449, 141] on button "View purchase(s)" at bounding box center [439, 140] width 44 height 11
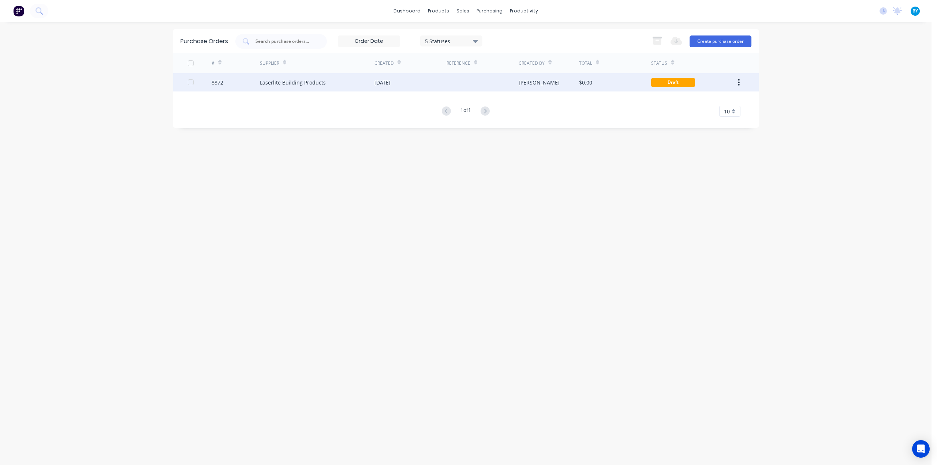
click at [607, 84] on div "$0.00" at bounding box center [615, 82] width 72 height 18
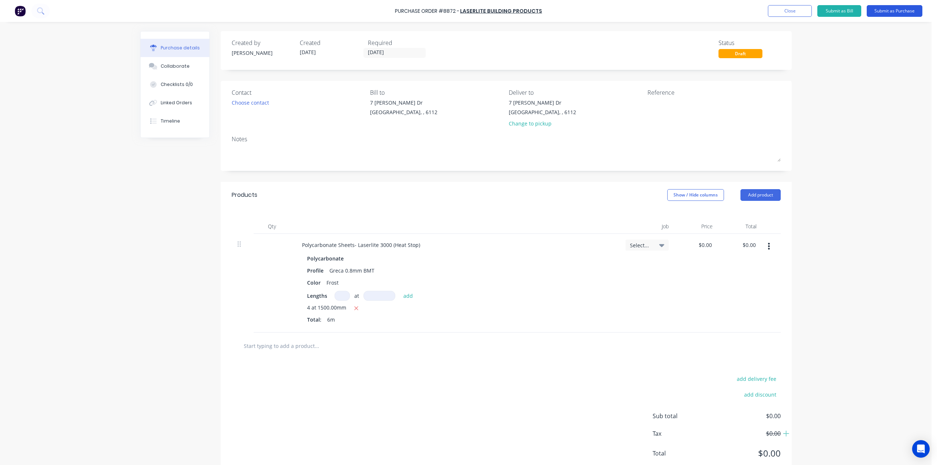
click at [890, 13] on button "Submit as Purchase" at bounding box center [894, 11] width 56 height 12
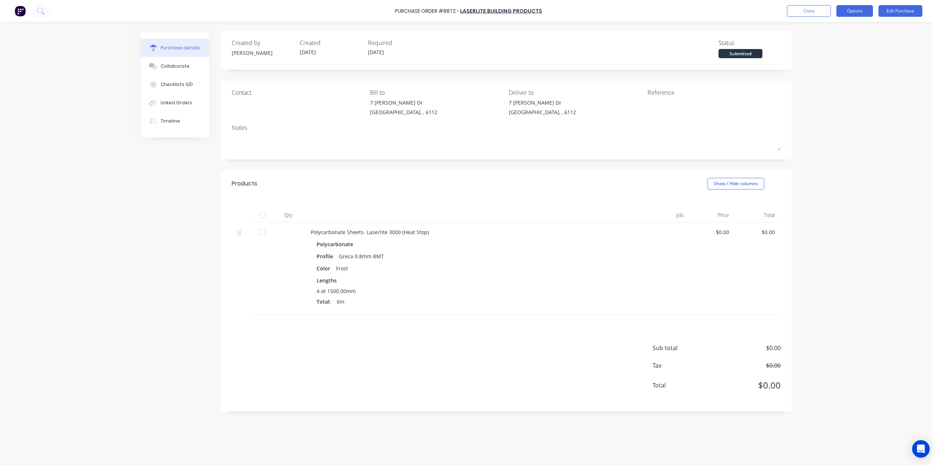
click at [856, 8] on button "Options" at bounding box center [854, 11] width 37 height 12
click at [836, 29] on div "Print / Email" at bounding box center [838, 30] width 56 height 11
click at [824, 58] on div "Without pricing" at bounding box center [838, 59] width 56 height 11
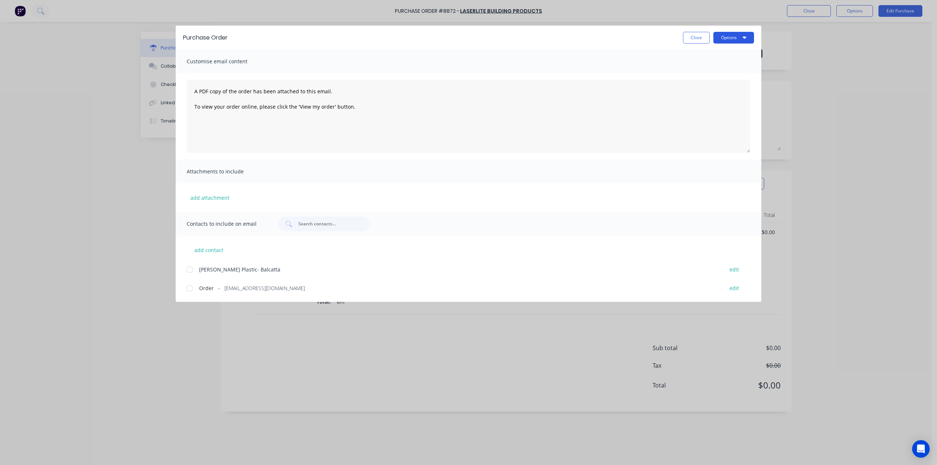
click at [730, 38] on button "Options" at bounding box center [733, 38] width 41 height 12
click at [715, 71] on div "Print" at bounding box center [719, 70] width 56 height 11
click at [812, 95] on div "Purchase Order Close Options Customise email content A PDF copy of the order ha…" at bounding box center [468, 232] width 937 height 465
click at [694, 39] on button "Close" at bounding box center [696, 38] width 27 height 12
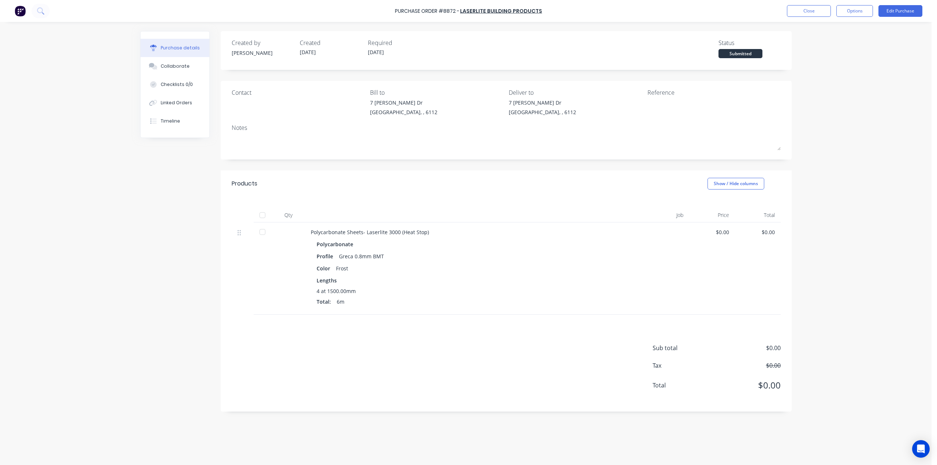
click at [789, 137] on div "Contact [PERSON_NAME] to [STREET_ADDRESS][PERSON_NAME][PERSON_NAME] Deliver to …" at bounding box center [506, 120] width 571 height 79
click at [179, 97] on button "Linked Orders" at bounding box center [174, 103] width 69 height 18
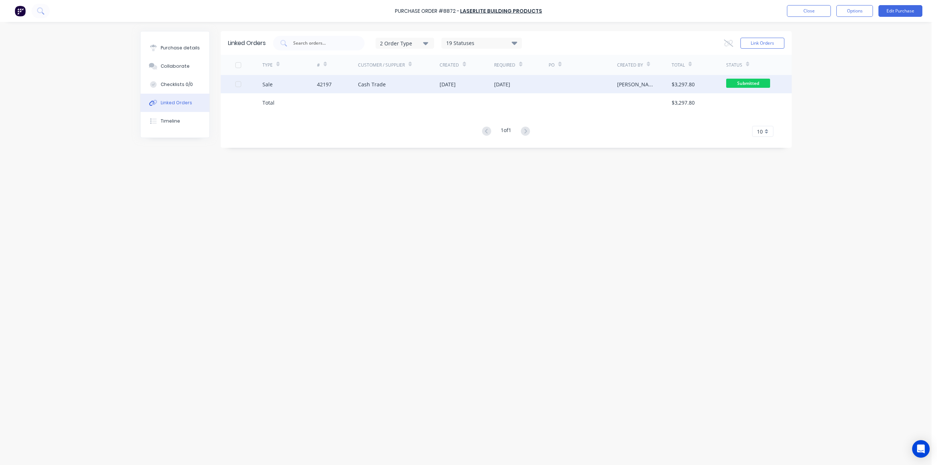
click at [581, 83] on div at bounding box center [582, 84] width 68 height 18
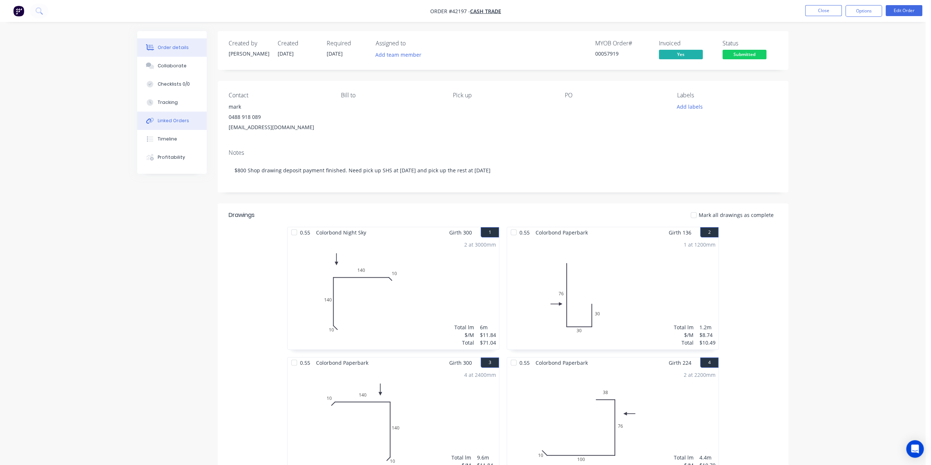
click at [154, 119] on icon at bounding box center [150, 120] width 8 height 7
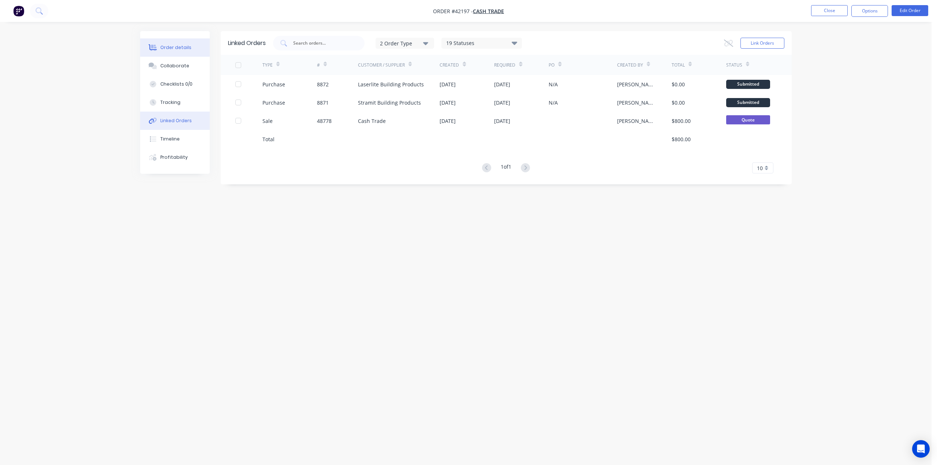
click at [184, 47] on div "Order details" at bounding box center [175, 47] width 31 height 7
